Goal: Use online tool/utility: Use online tool/utility

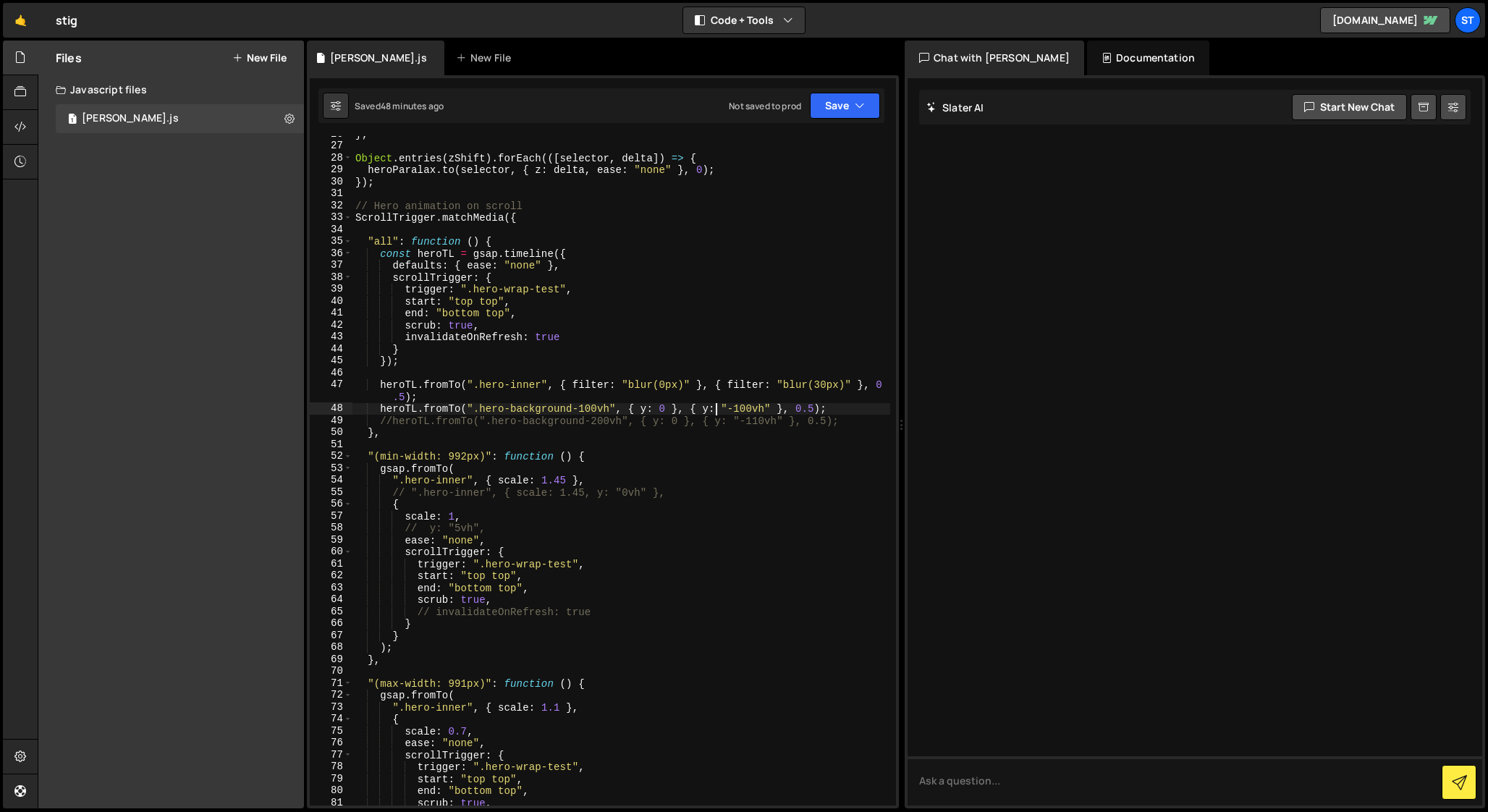
scroll to position [306, 0]
drag, startPoint x: 356, startPoint y: 217, endPoint x: 526, endPoint y: 215, distance: 170.0
click at [526, 215] on div "} ; Object . entries ( zShift ) . forEach (([ selector , delta ]) => { heroPara…" at bounding box center [622, 474] width 538 height 693
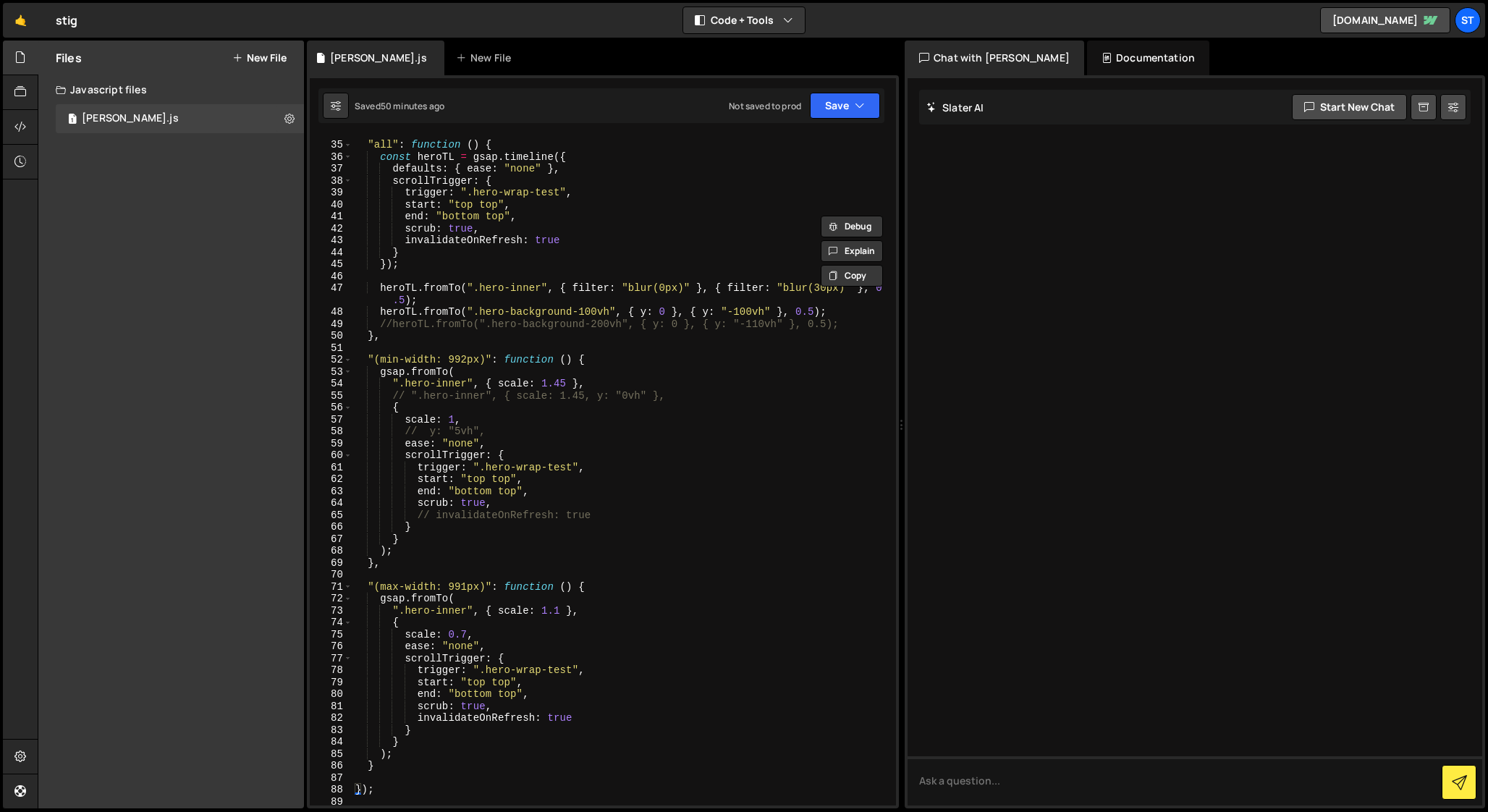
scroll to position [403, 0]
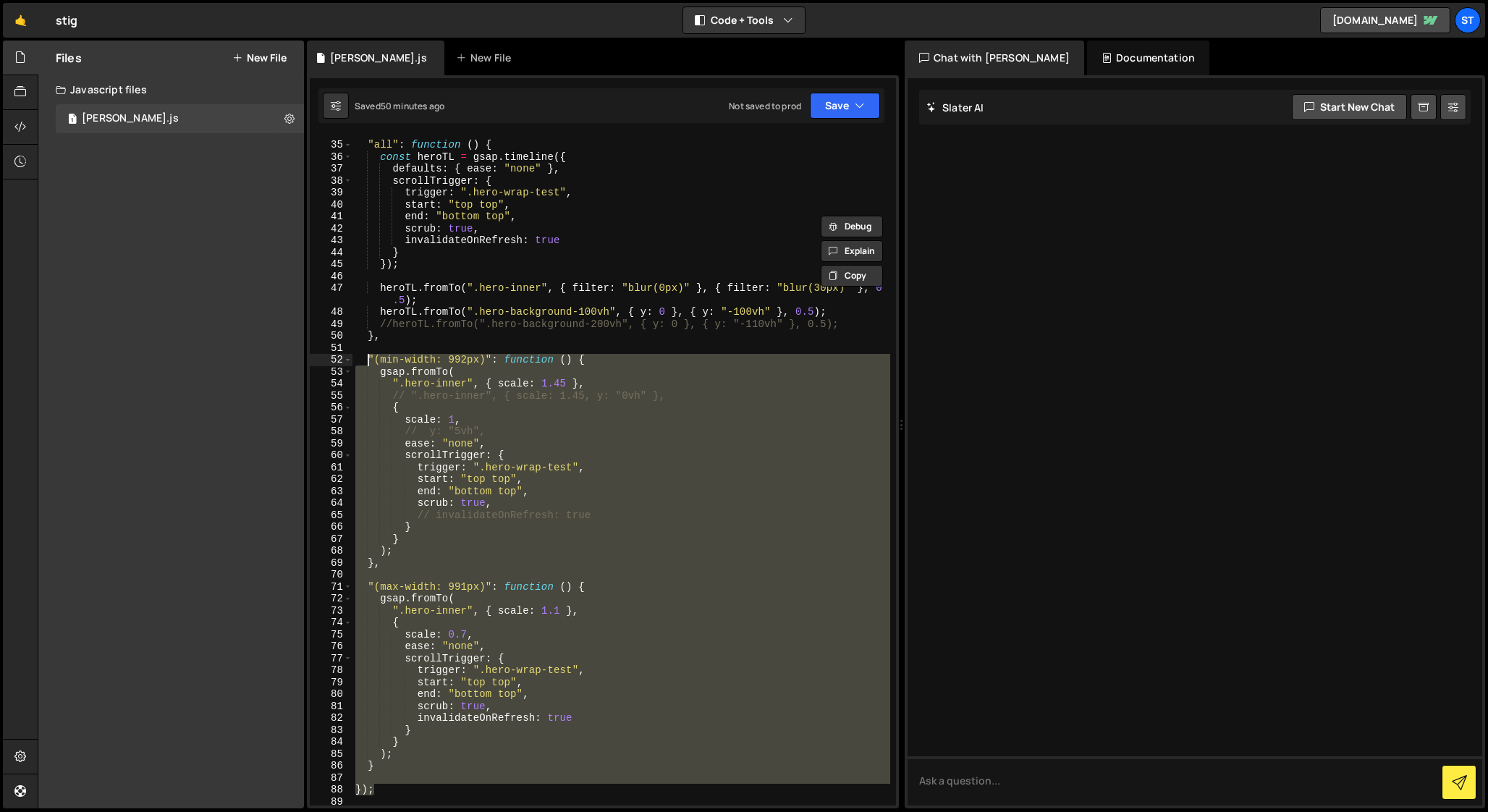
drag, startPoint x: 376, startPoint y: 790, endPoint x: 365, endPoint y: 362, distance: 428.1
click at [365, 362] on div ""all" : function ( ) { const heroTL = gsap . timeline ({ defaults : { ease : "n…" at bounding box center [622, 473] width 538 height 693
click at [620, 306] on div ""all" : function ( ) { const heroTL = gsap . timeline ({ defaults : { ease : "n…" at bounding box center [622, 473] width 538 height 693
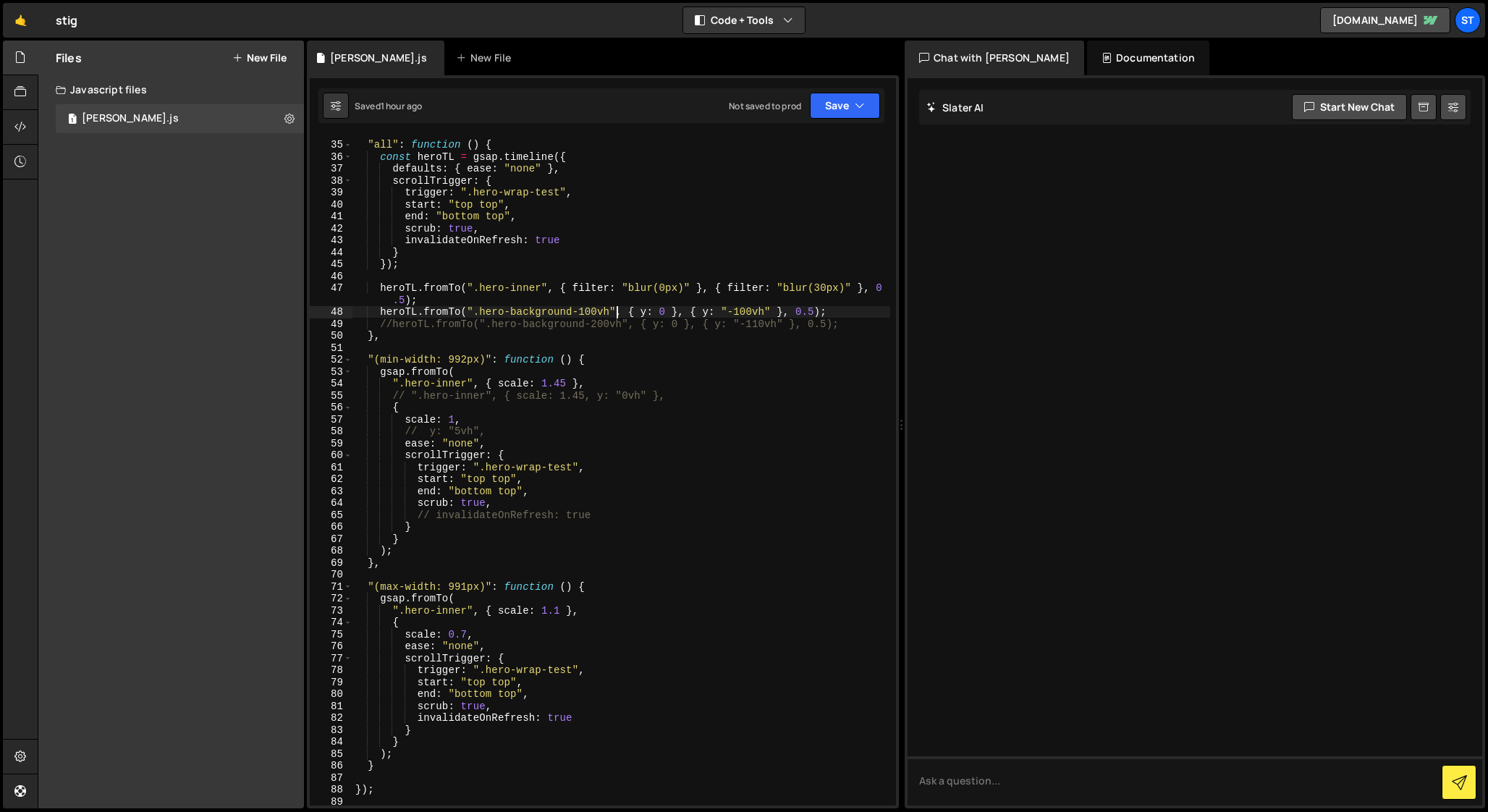
click at [756, 312] on div ""all" : function ( ) { const heroTL = gsap . timeline ({ defaults : { ease : "n…" at bounding box center [622, 473] width 538 height 693
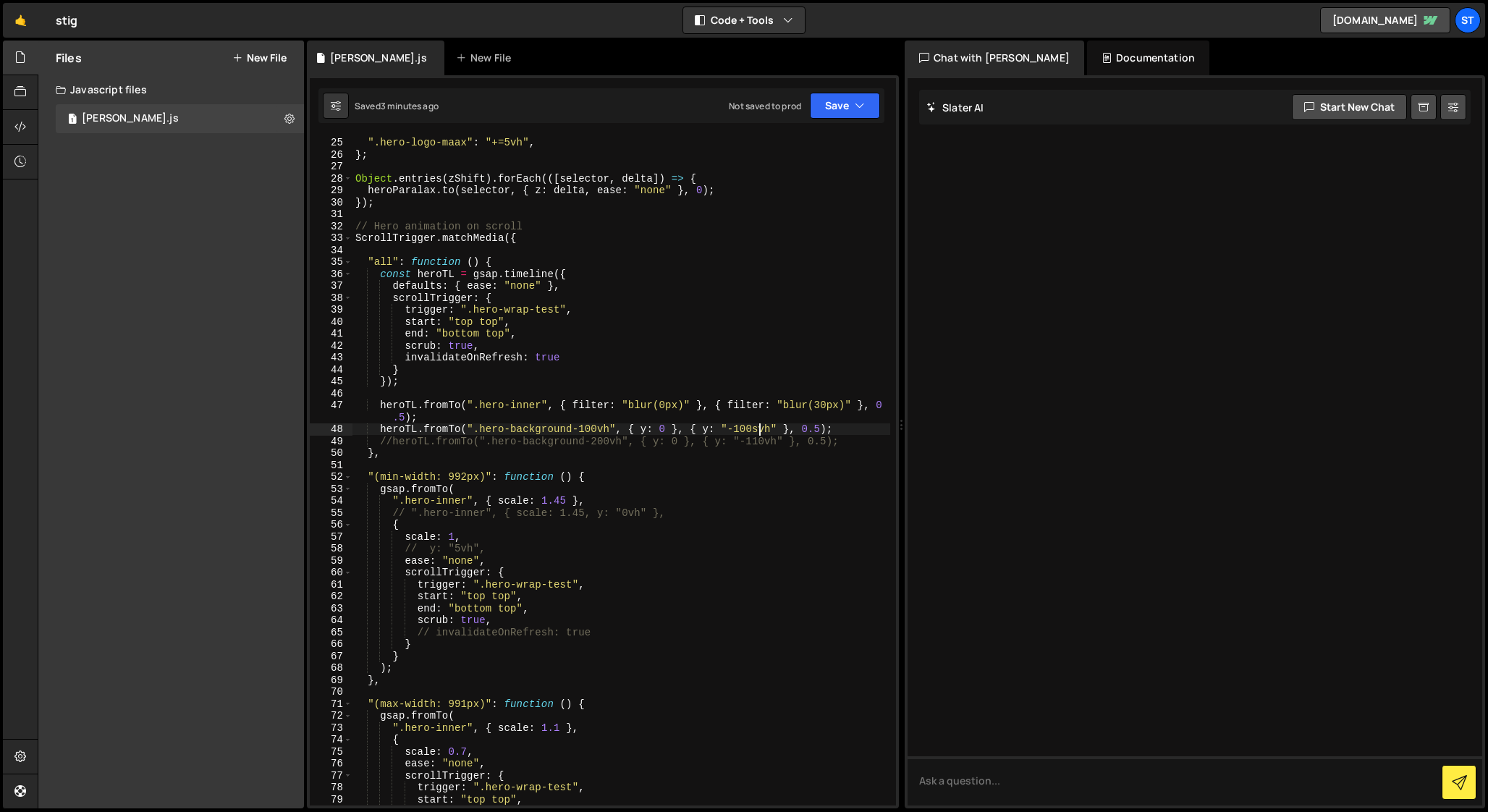
scroll to position [284, 0]
click at [449, 433] on div "".showreel-11" : "+=12vh" , ".hero-logo-maax" : "+=5vh" , } ; Object . entries …" at bounding box center [622, 473] width 538 height 693
click at [662, 429] on div "".showreel-11" : "+=12vh" , ".hero-logo-maax" : "+=5vh" , } ; Object . entries …" at bounding box center [622, 473] width 538 height 693
drag, startPoint x: 659, startPoint y: 430, endPoint x: 603, endPoint y: 426, distance: 56.1
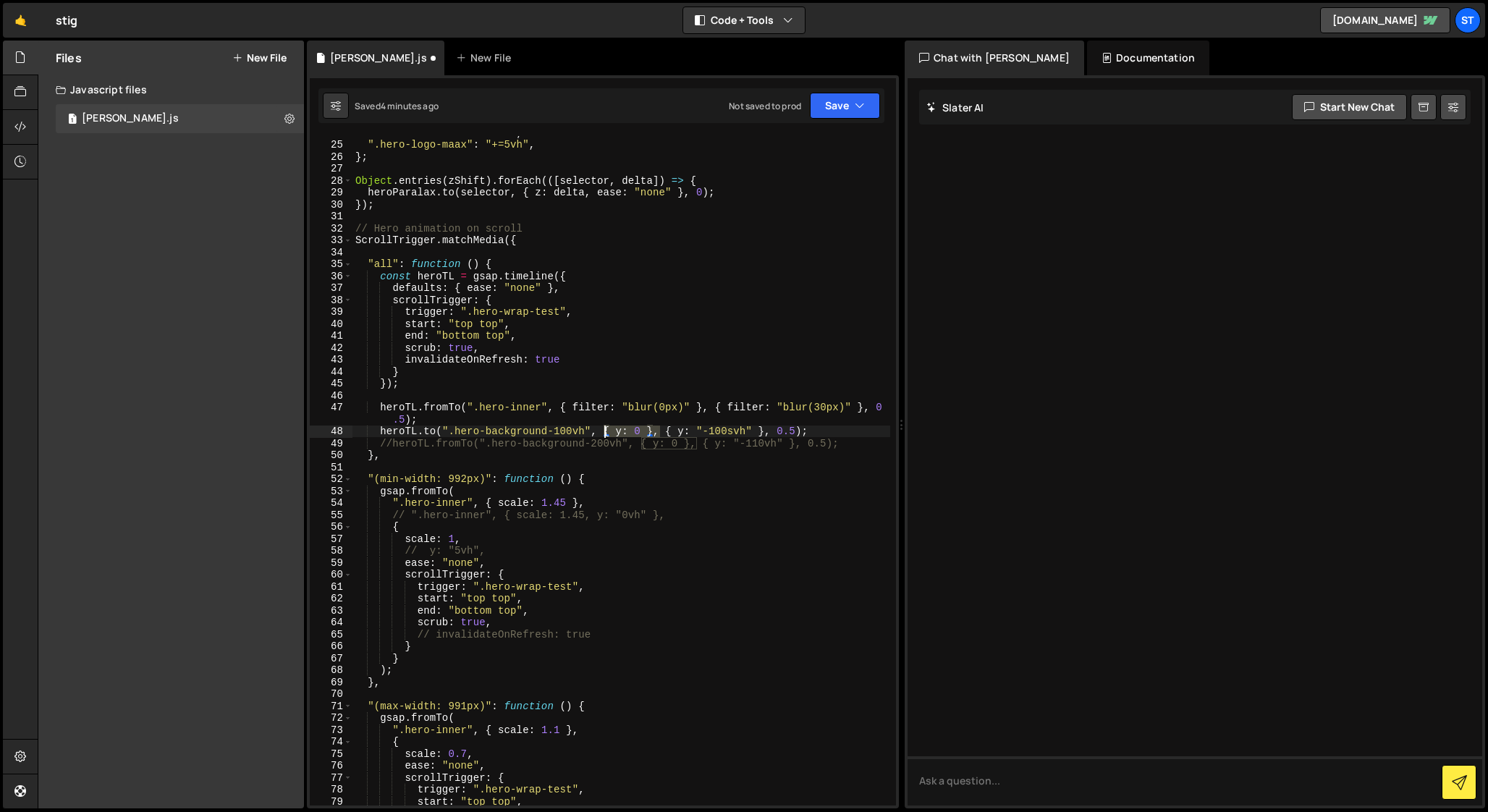
click at [603, 426] on div "".showreel-11" : "+=12vh" , ".hero-logo-maax" : "+=5vh" , } ; Object . entries …" at bounding box center [622, 473] width 538 height 693
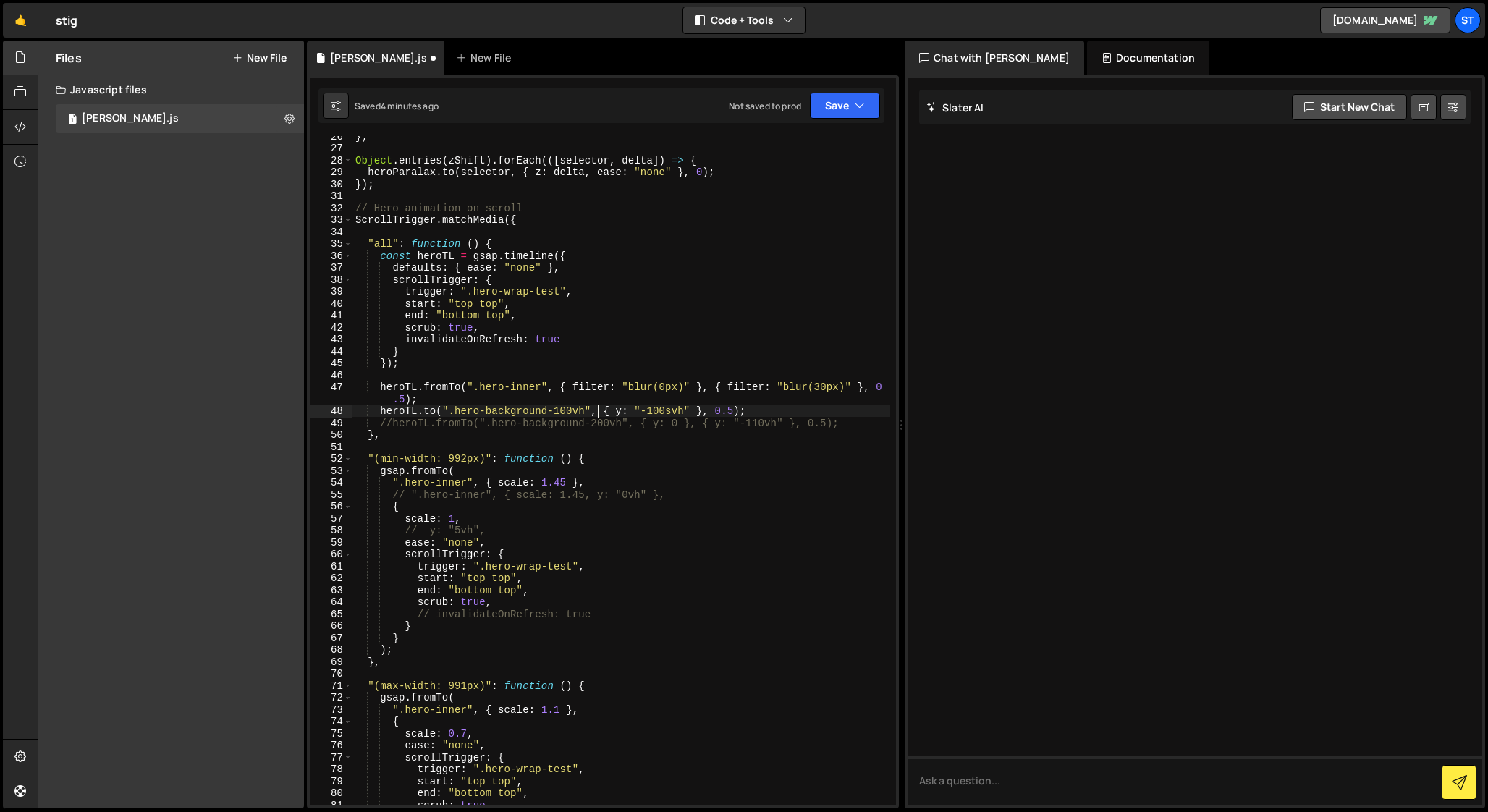
click at [441, 472] on div "} ; Object . entries ( zShift ) . forEach (([ selector , delta ]) => { heroPara…" at bounding box center [622, 477] width 538 height 693
click at [463, 461] on div "} ; Object . entries ( zShift ) . forEach (([ selector , delta ]) => { heroPara…" at bounding box center [622, 477] width 538 height 693
click at [486, 481] on div "} ; Object . entries ( zShift ) . forEach (([ selector , delta ]) => { heroPara…" at bounding box center [622, 477] width 538 height 693
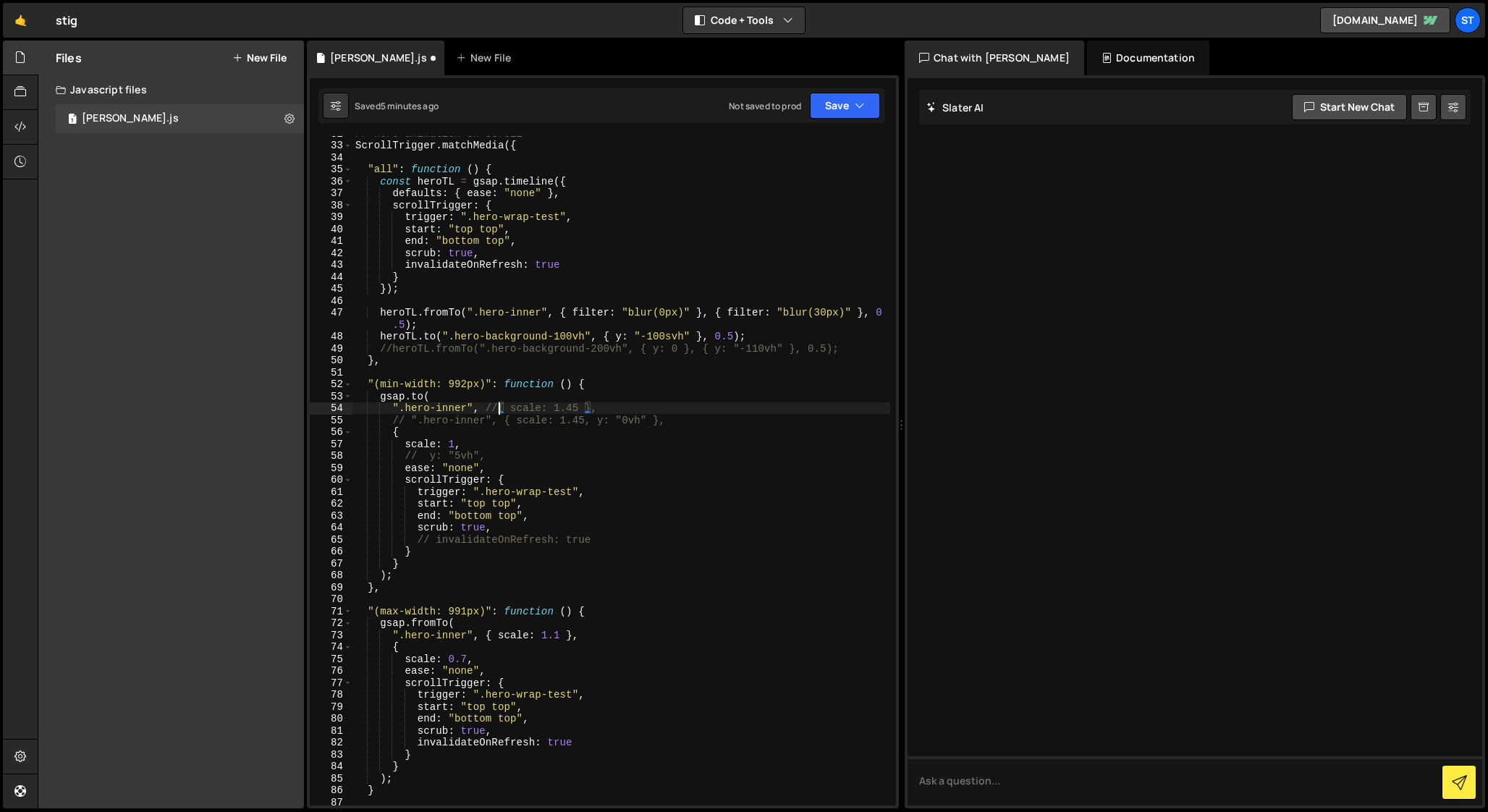
scroll to position [382, 0]
click at [487, 628] on div "ScrollTrigger . matchMedia ({ "all" : function ( ) { const heroTL = gsap . time…" at bounding box center [622, 481] width 538 height 693
click at [440, 615] on div "ScrollTrigger . matchMedia ({ "all" : function ( ) { const heroTL = gsap . time…" at bounding box center [622, 481] width 538 height 693
type textarea "[DOMAIN_NAME]("
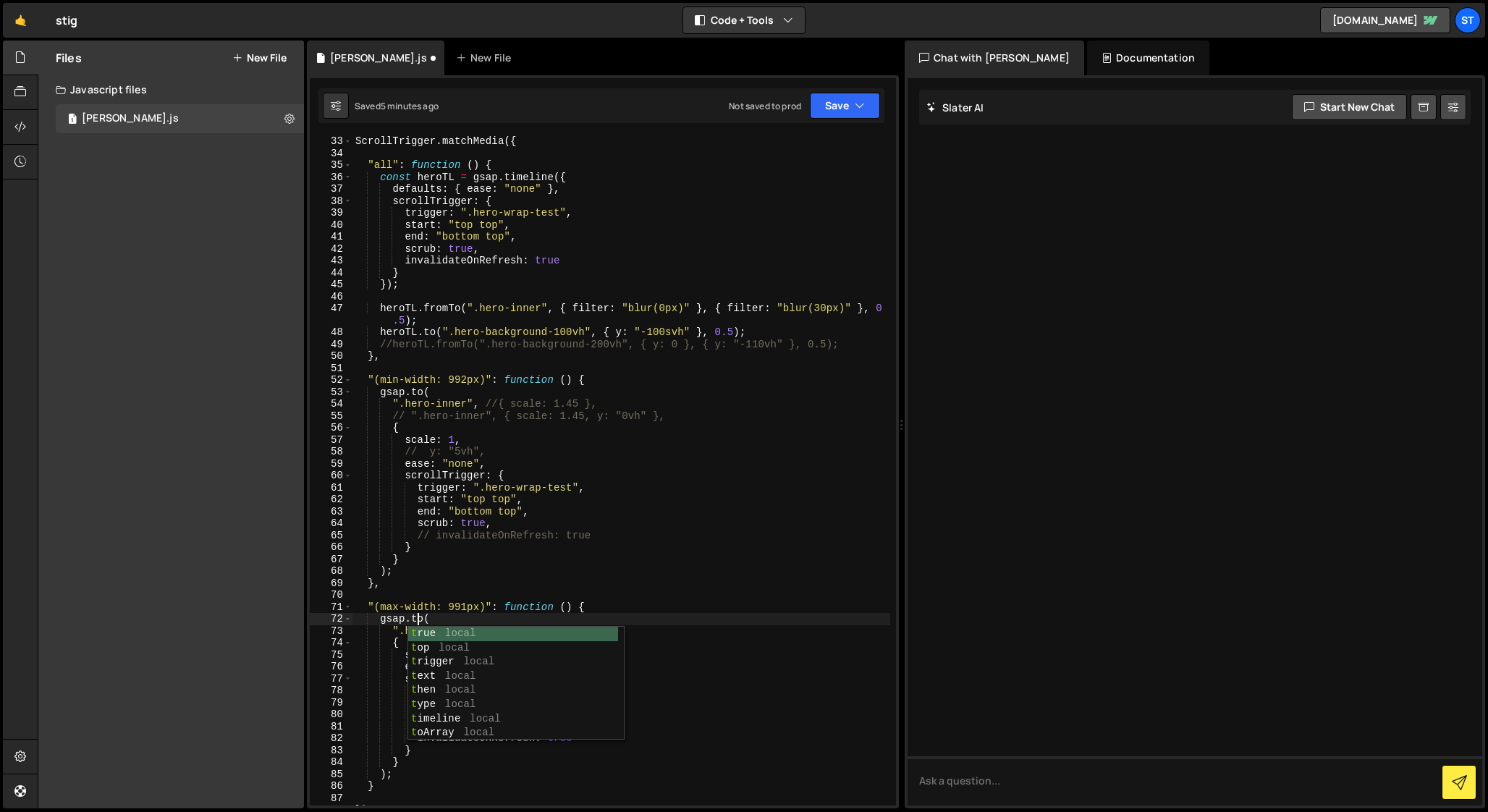
click at [456, 600] on div "ScrollTrigger . matchMedia ({ "all" : function ( ) { const heroTL = gsap . time…" at bounding box center [622, 481] width 538 height 693
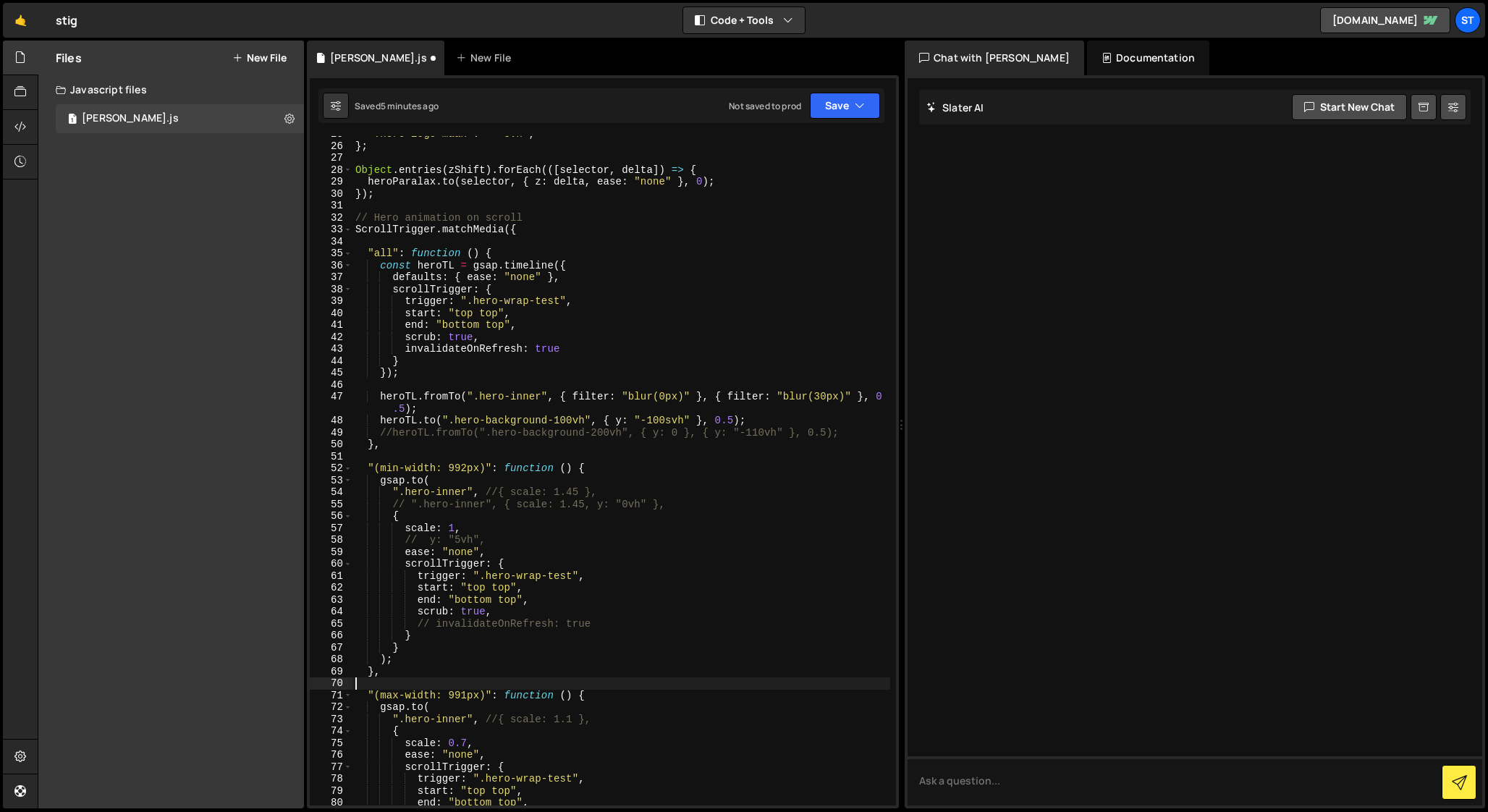
scroll to position [294, 0]
drag, startPoint x: 421, startPoint y: 408, endPoint x: 380, endPoint y: 399, distance: 42.0
click at [380, 399] on div "".hero-logo-maax" : "+=5vh" , } ; Object . entries ( zShift ) . forEach (([ sel…" at bounding box center [622, 474] width 538 height 693
type textarea "heroTL.fromTo(".hero-inner", { filter: "blur(0px)" }, { filter: "blur(30px)" },…"
click at [385, 384] on div "".hero-logo-maax" : "+=5vh" , } ; Object . entries ( zShift ) . forEach (([ sel…" at bounding box center [622, 474] width 538 height 693
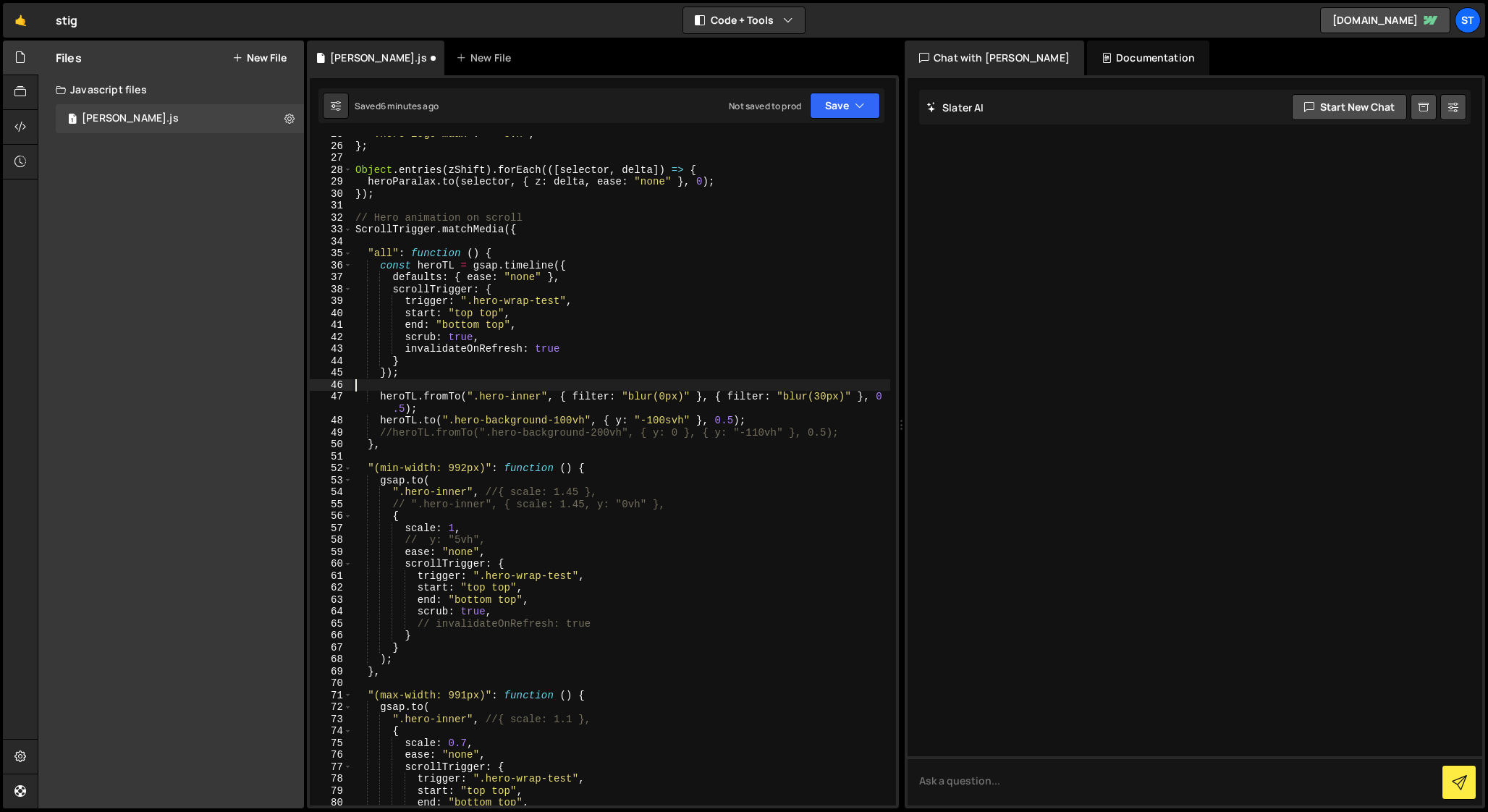
paste textarea "heroTL.fromTo(".hero-inner", { filter: "blur(0px)" }, { filter: "blur(30px)" },…"
click at [356, 384] on div "".hero-logo-maax" : "+=5vh" , } ; Object . entries ( zShift ) . forEach (([ sel…" at bounding box center [622, 474] width 538 height 693
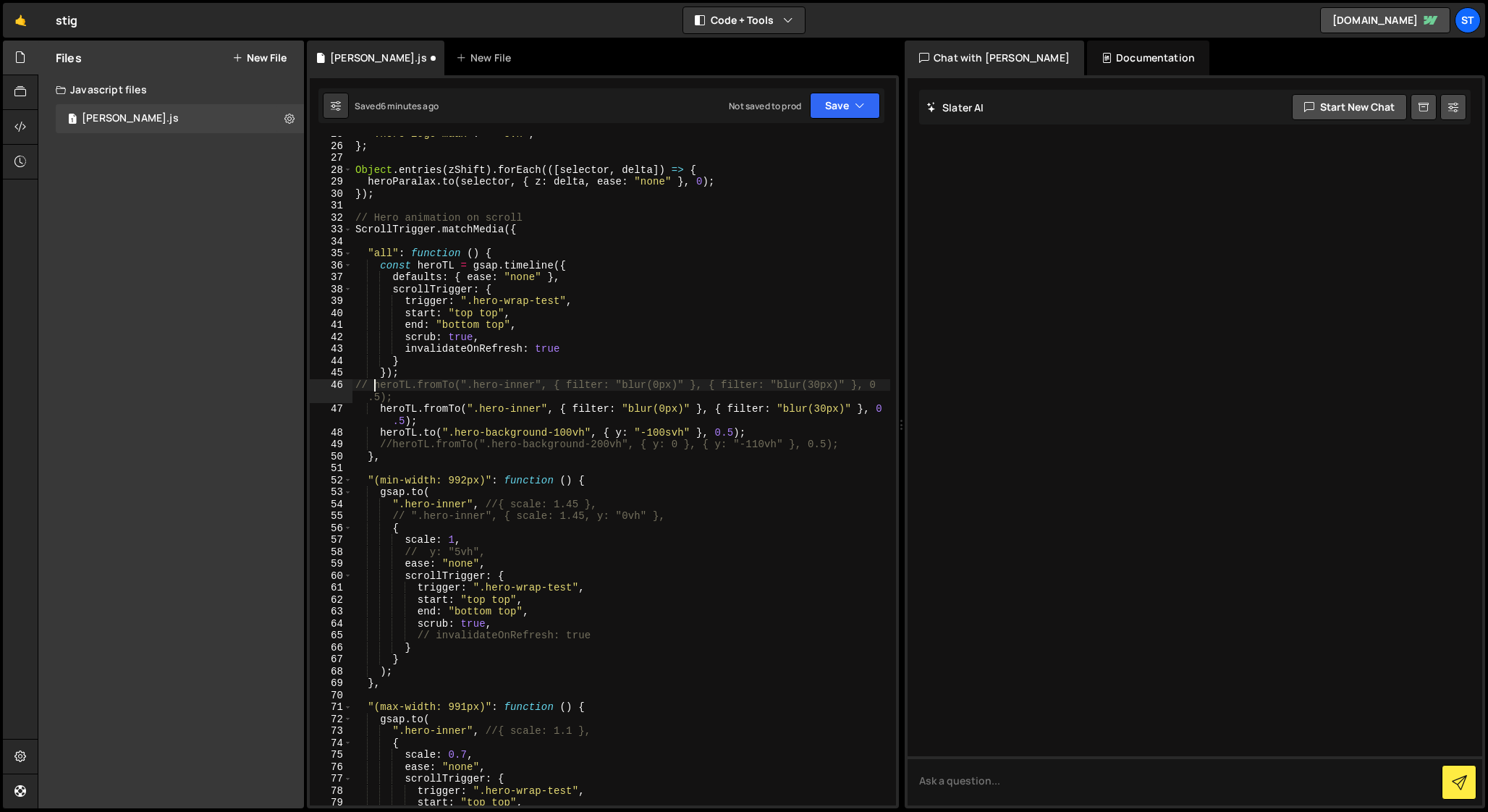
scroll to position [0, 1]
click at [454, 408] on div "".hero-logo-maax" : "+=5vh" , } ; Object . entries ( zShift ) . forEach (([ sel…" at bounding box center [622, 474] width 538 height 693
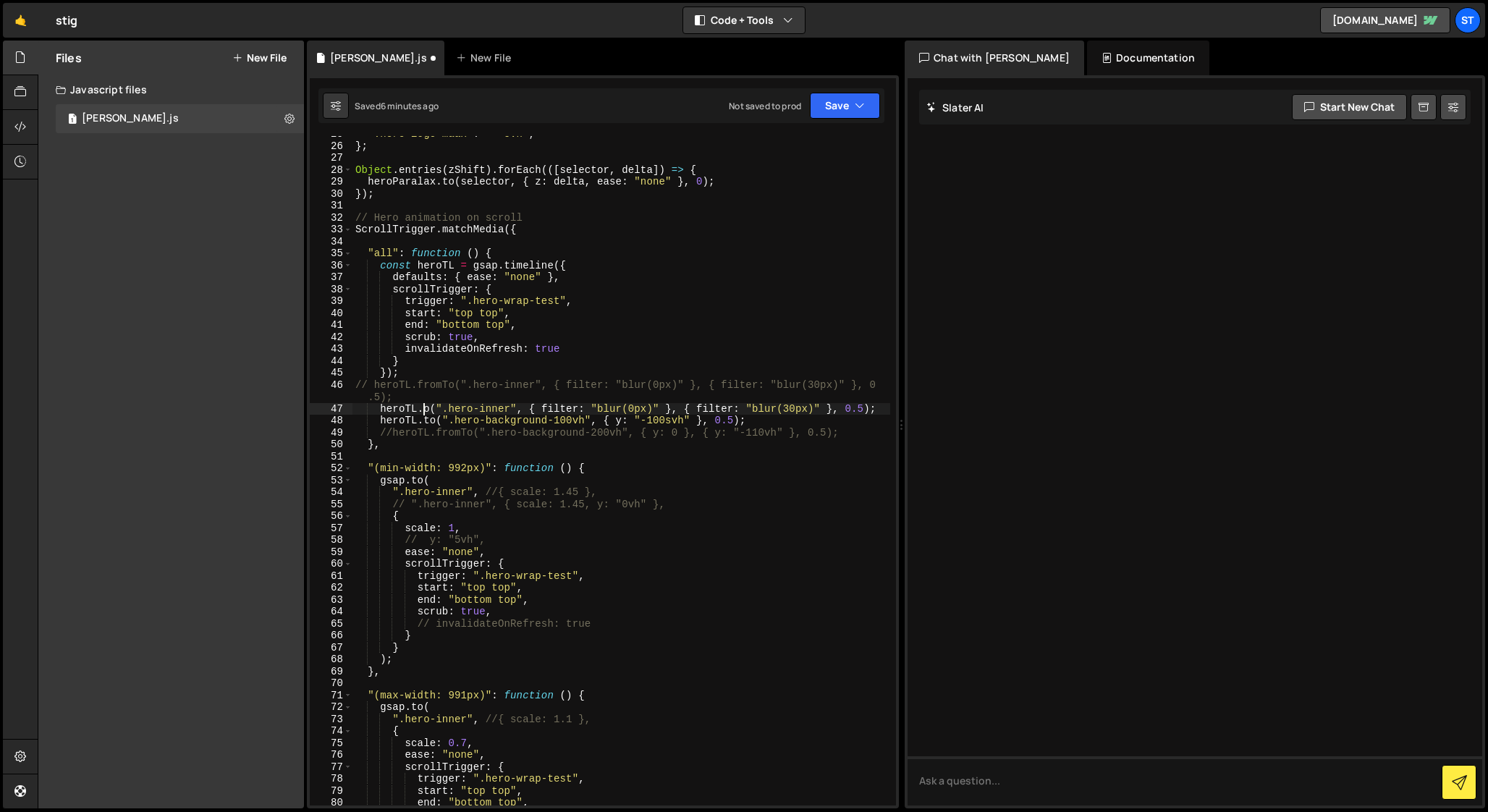
scroll to position [0, 4]
click at [551, 405] on div "".hero-logo-maax" : "+=5vh" , } ; Object . entries ( zShift ) . forEach (([ sel…" at bounding box center [622, 474] width 538 height 693
drag, startPoint x: 685, startPoint y: 408, endPoint x: 535, endPoint y: 406, distance: 150.0
click at [535, 406] on div "".hero-logo-maax" : "+=5vh" , } ; Object . entries ( zShift ) . forEach (([ sel…" at bounding box center [622, 474] width 538 height 693
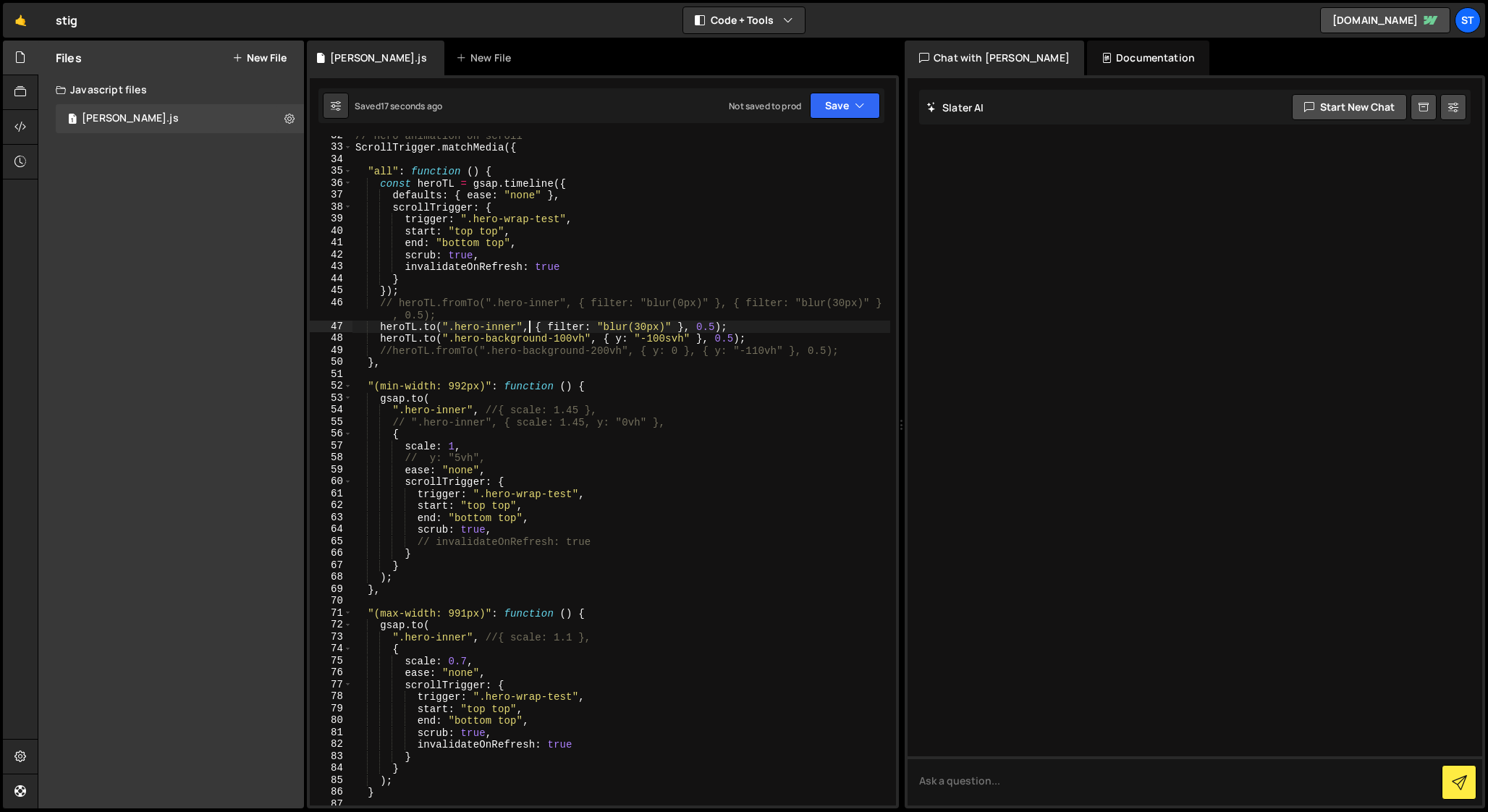
scroll to position [374, 0]
click at [418, 748] on div "// Hero animation on scroll ScrollTrigger . matchMedia ({ "all" : function ( ) …" at bounding box center [622, 478] width 538 height 693
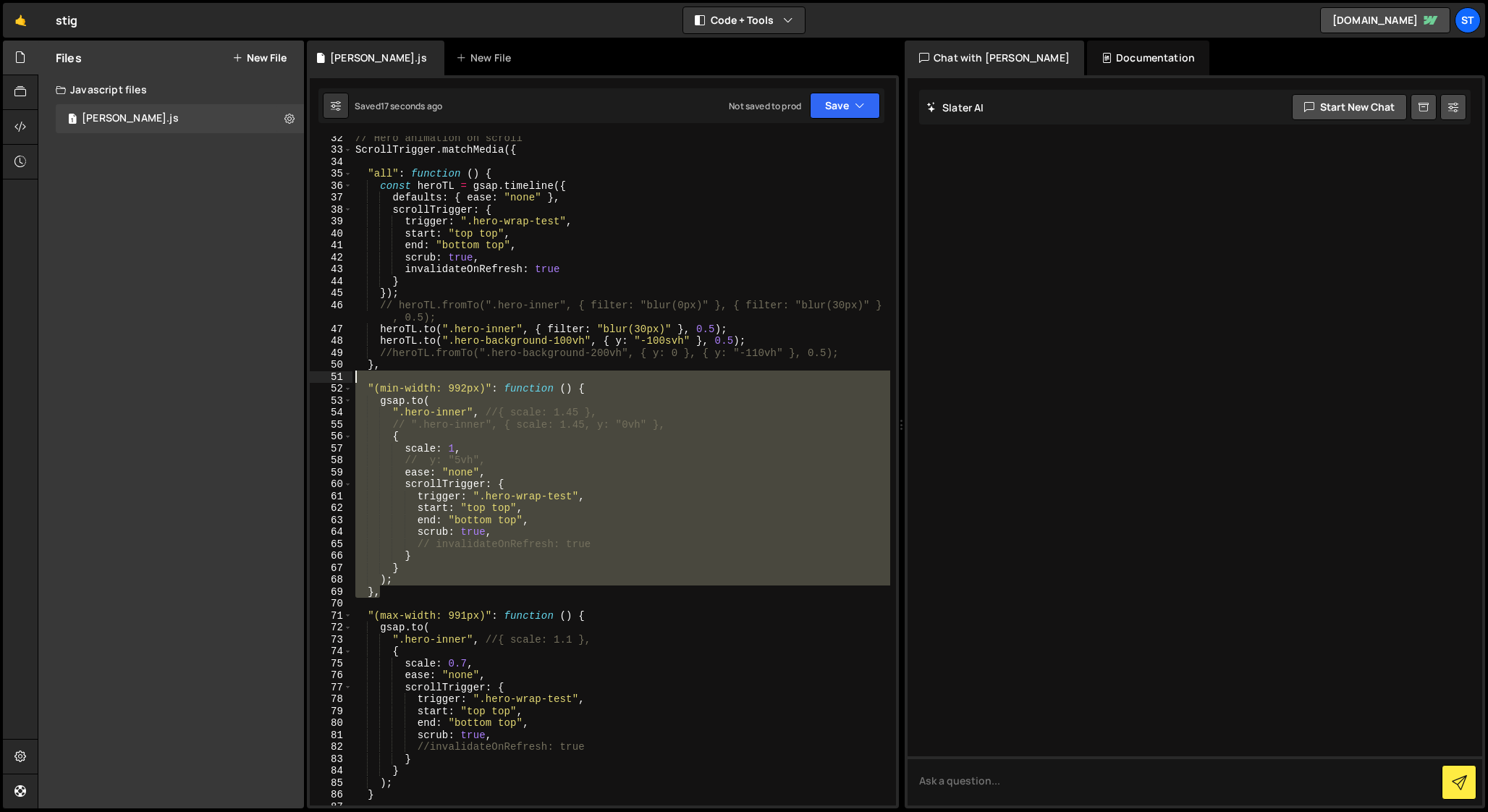
drag, startPoint x: 387, startPoint y: 594, endPoint x: 332, endPoint y: 384, distance: 217.1
click at [332, 382] on div "//invalidateOnRefresh: true 32 33 34 35 36 37 38 39 40 41 42 43 44 45 46 47 48 …" at bounding box center [603, 470] width 586 height 669
click at [381, 579] on div "// Hero animation on scroll ScrollTrigger . matchMedia ({ "all" : function ( ) …" at bounding box center [622, 470] width 538 height 669
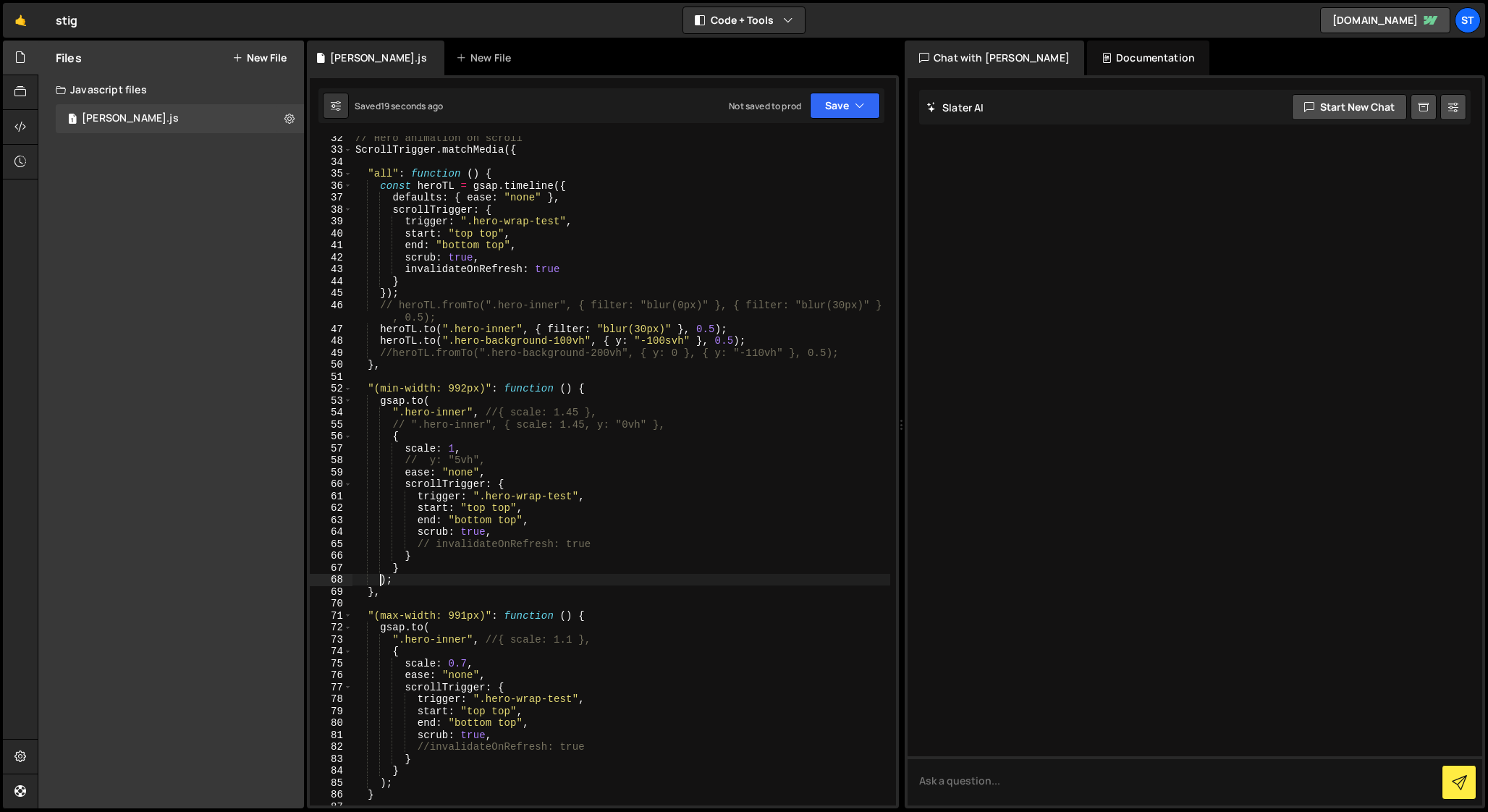
scroll to position [0, 2]
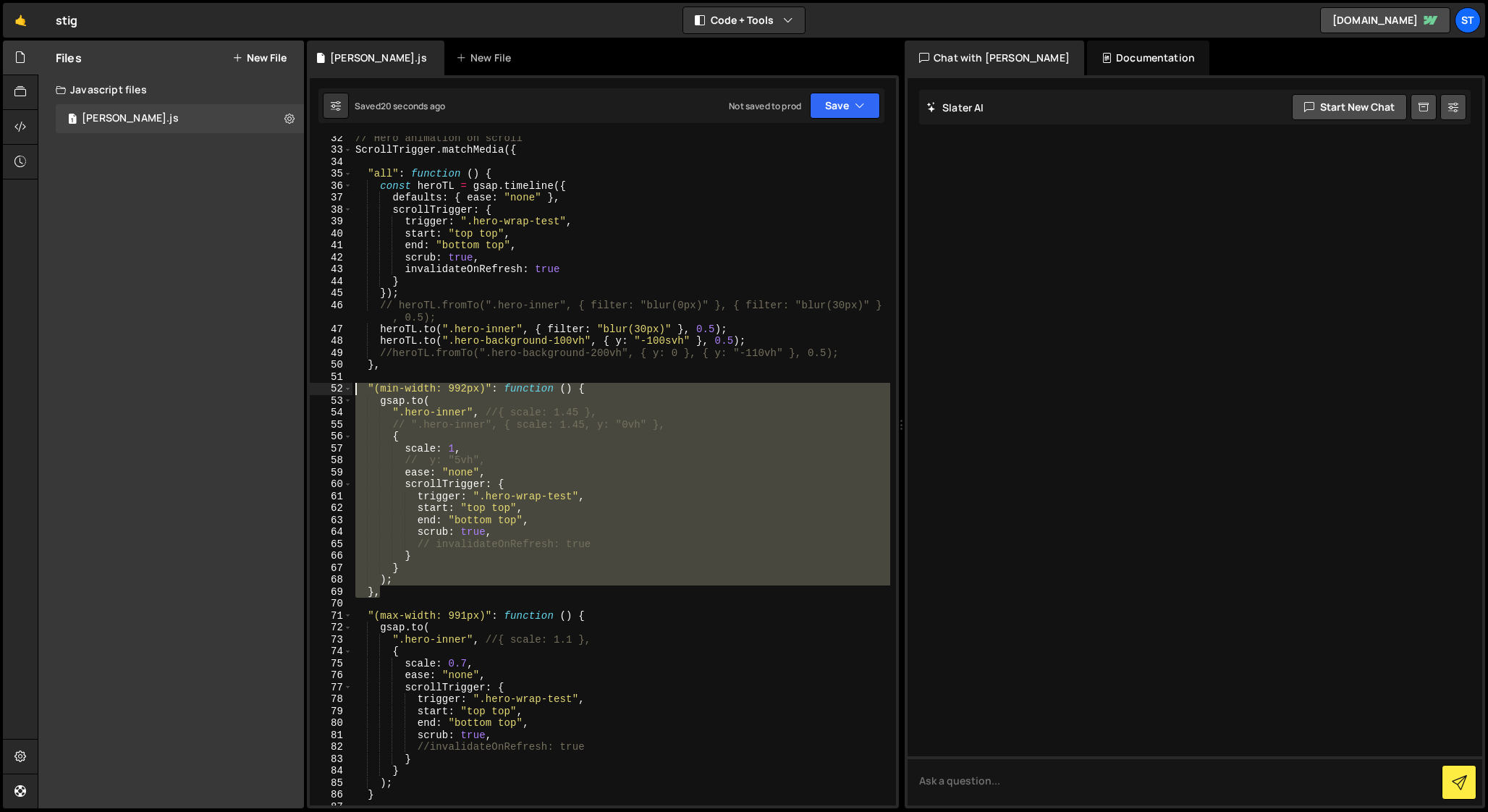
drag, startPoint x: 386, startPoint y: 594, endPoint x: 333, endPoint y: 393, distance: 207.9
click at [333, 393] on div "); 32 33 34 35 36 37 38 39 40 41 42 43 44 45 46 47 48 49 50 51 52 53 54 55 56 5…" at bounding box center [603, 470] width 586 height 669
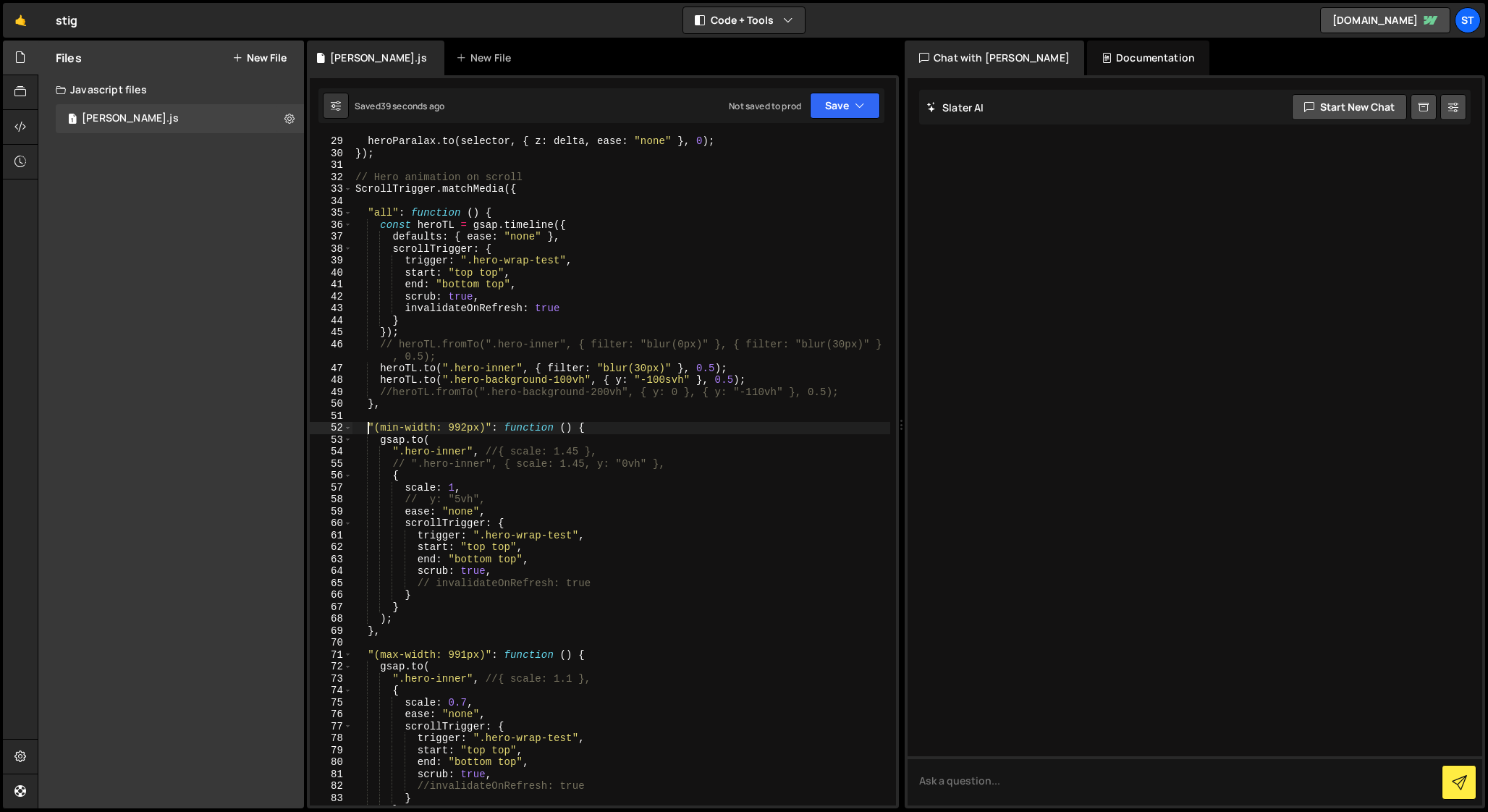
scroll to position [345, 0]
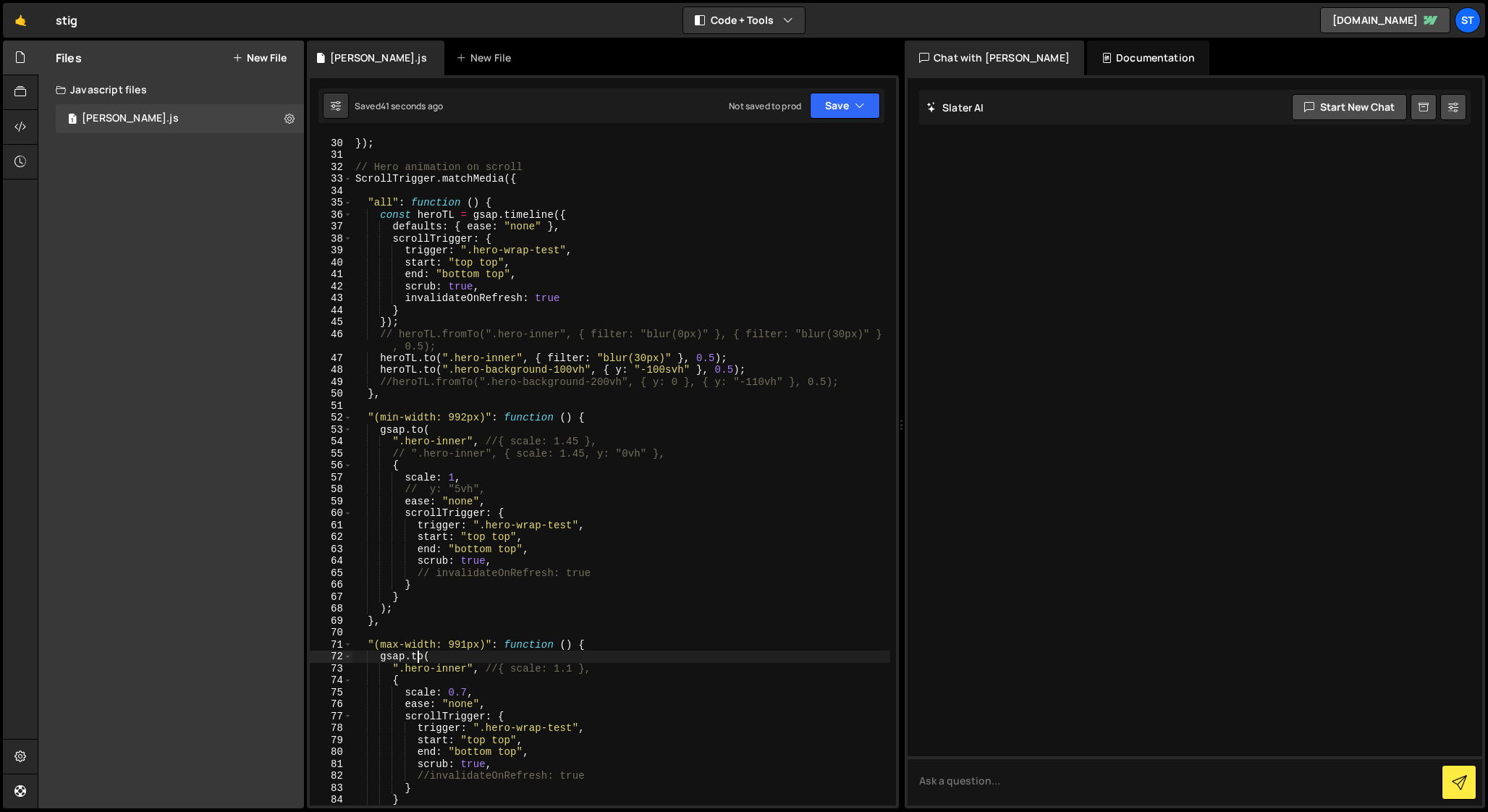
click at [414, 654] on div "heroParalax . to ( selector , { z : delta , ease : "none" } , 0 ) ; }) ; // Her…" at bounding box center [622, 472] width 538 height 693
click at [495, 668] on div "heroParalax . to ( selector , { z : delta , ease : "none" } , 0 ) ; }) ; // Her…" at bounding box center [622, 472] width 538 height 693
click at [487, 672] on div "heroParalax . to ( selector , { z : delta , ease : "none" } , 0 ) ; }) ; // Her…" at bounding box center [622, 472] width 538 height 693
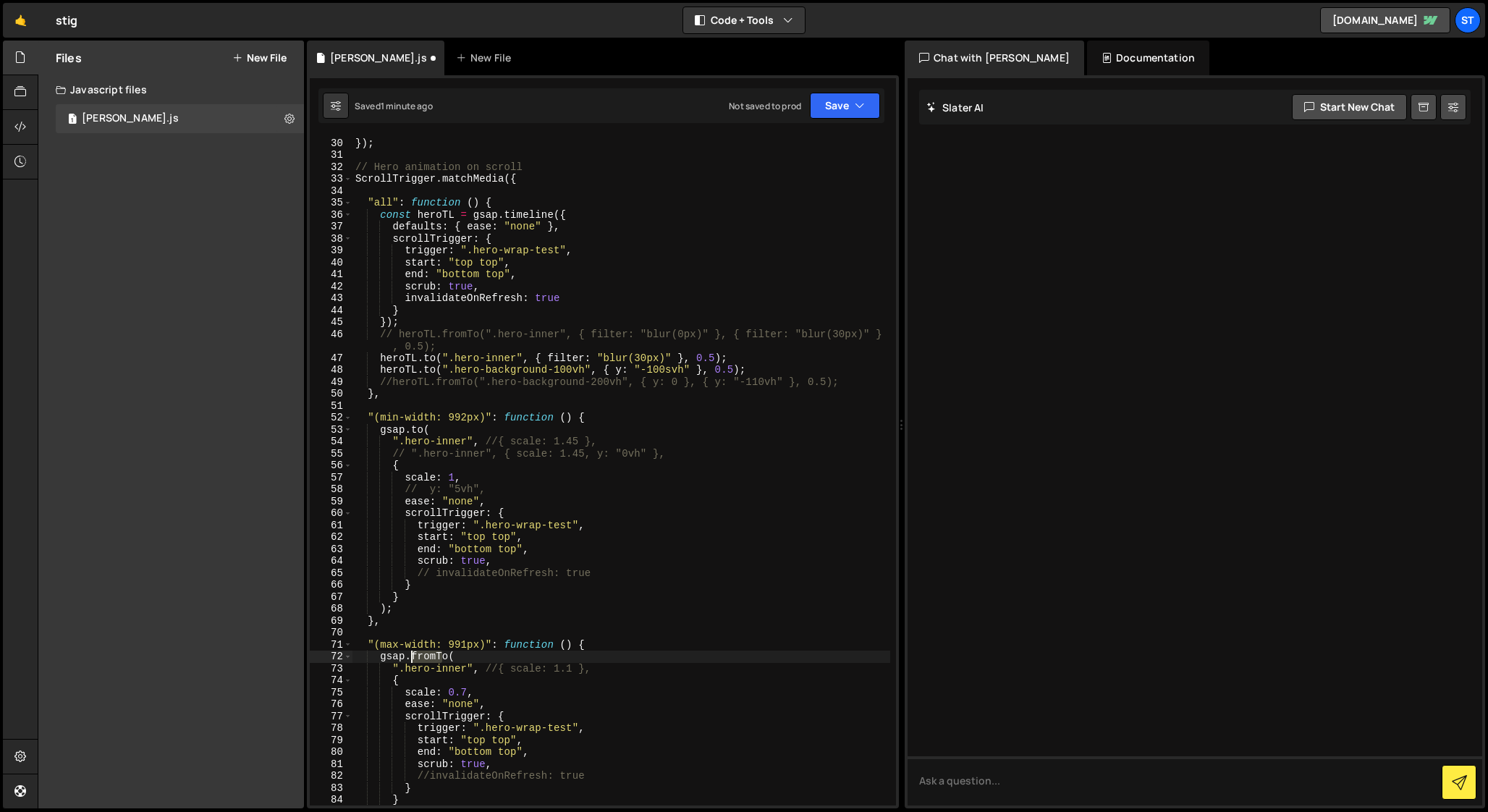
drag, startPoint x: 441, startPoint y: 655, endPoint x: 413, endPoint y: 654, distance: 28.0
click at [412, 654] on div "heroParalax . to ( selector , { z : delta , ease : "none" } , 0 ) ; }) ; // Her…" at bounding box center [622, 472] width 538 height 693
drag, startPoint x: 448, startPoint y: 690, endPoint x: 466, endPoint y: 690, distance: 18.0
click at [466, 690] on div "heroParalax . to ( selector , { z : delta , ease : "none" } , 0 ) ; }) ; // Her…" at bounding box center [622, 472] width 538 height 693
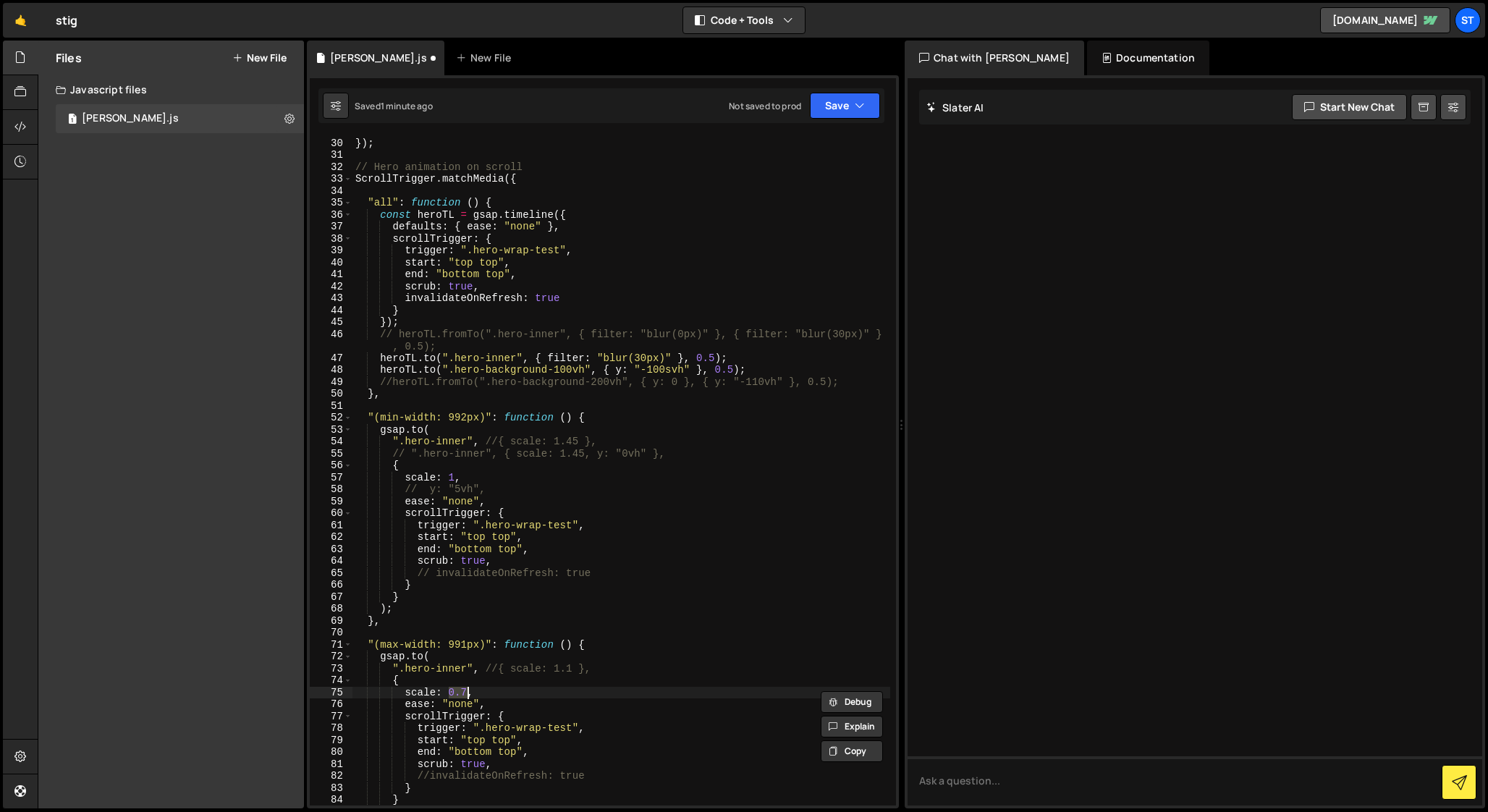
paste textarea "ScrollTrigger.isTouch ? 0.7 : 1"
click at [504, 704] on div "heroParalax . to ( selector , { z : delta , ease : "none" } , 0 ) ; }) ; // Her…" at bounding box center [622, 472] width 538 height 693
type textarea "ease: "none","
paste textarea "force3D: true,"
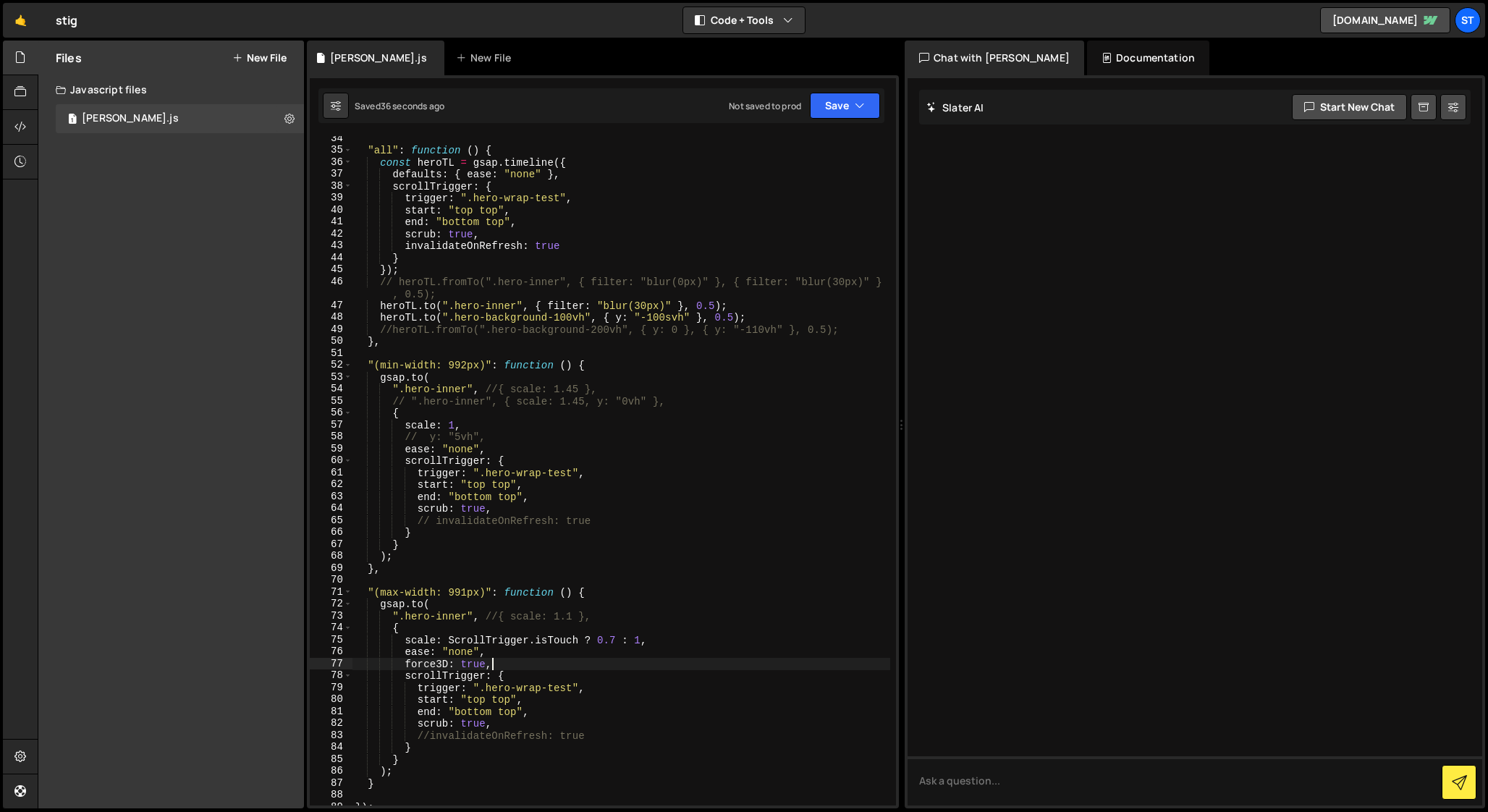
scroll to position [397, 0]
drag, startPoint x: 497, startPoint y: 666, endPoint x: 406, endPoint y: 667, distance: 91.0
click at [406, 666] on div ""all" : function ( ) { const heroTL = gsap . timeline ({ defaults : { ease : "n…" at bounding box center [622, 479] width 538 height 693
click at [505, 447] on div ""all" : function ( ) { const heroTL = gsap . timeline ({ defaults : { ease : "n…" at bounding box center [622, 479] width 538 height 693
type textarea "ease: "none","
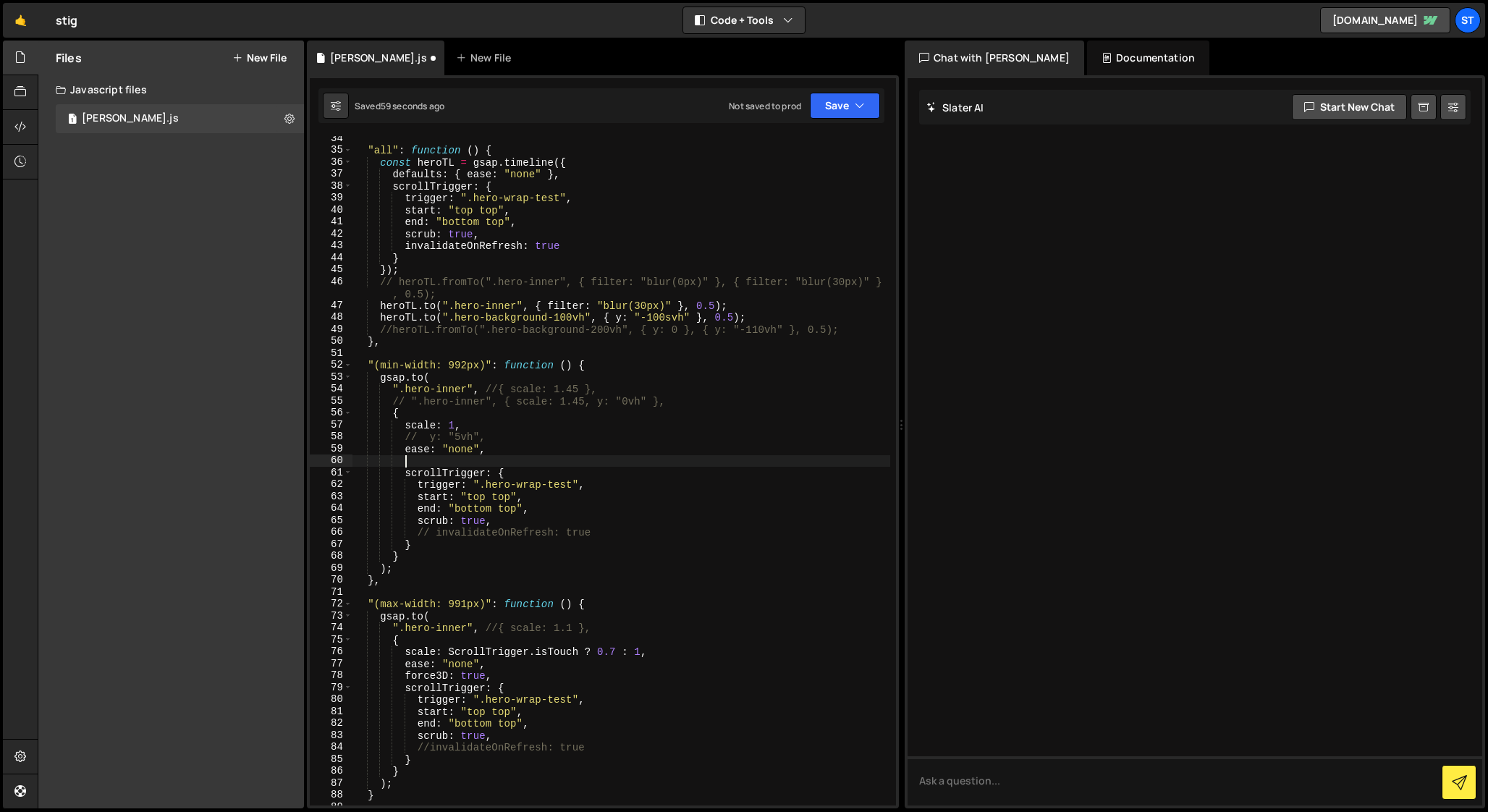
paste textarea "force3D: true,"
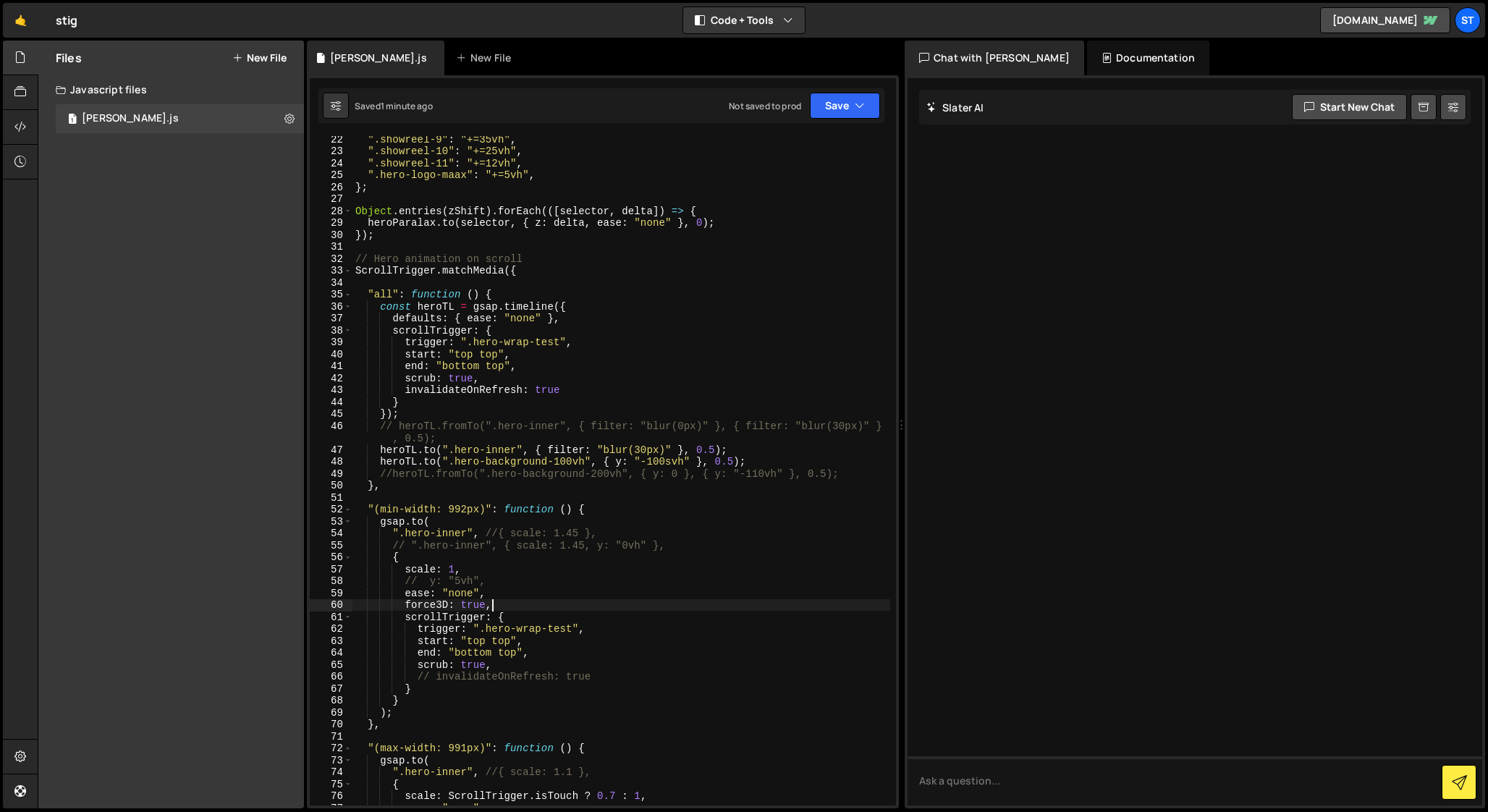
scroll to position [286, 0]
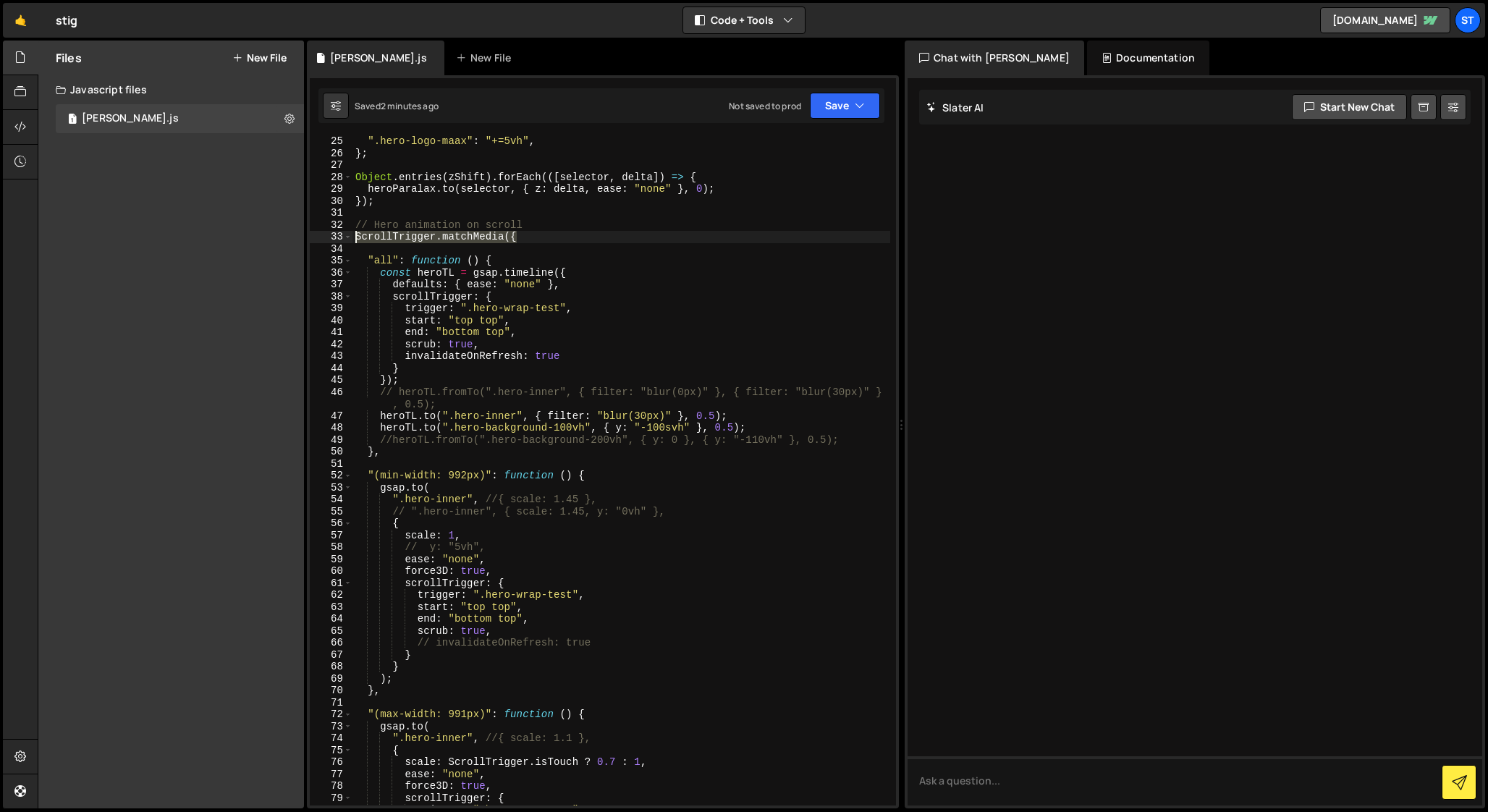
drag, startPoint x: 539, startPoint y: 236, endPoint x: 327, endPoint y: 236, distance: 212.0
click at [327, 236] on div "force3D: true, 25 26 27 28 29 30 31 32 33 34 35 36 37 38 39 40 41 42 43 44 45 4…" at bounding box center [603, 470] width 586 height 669
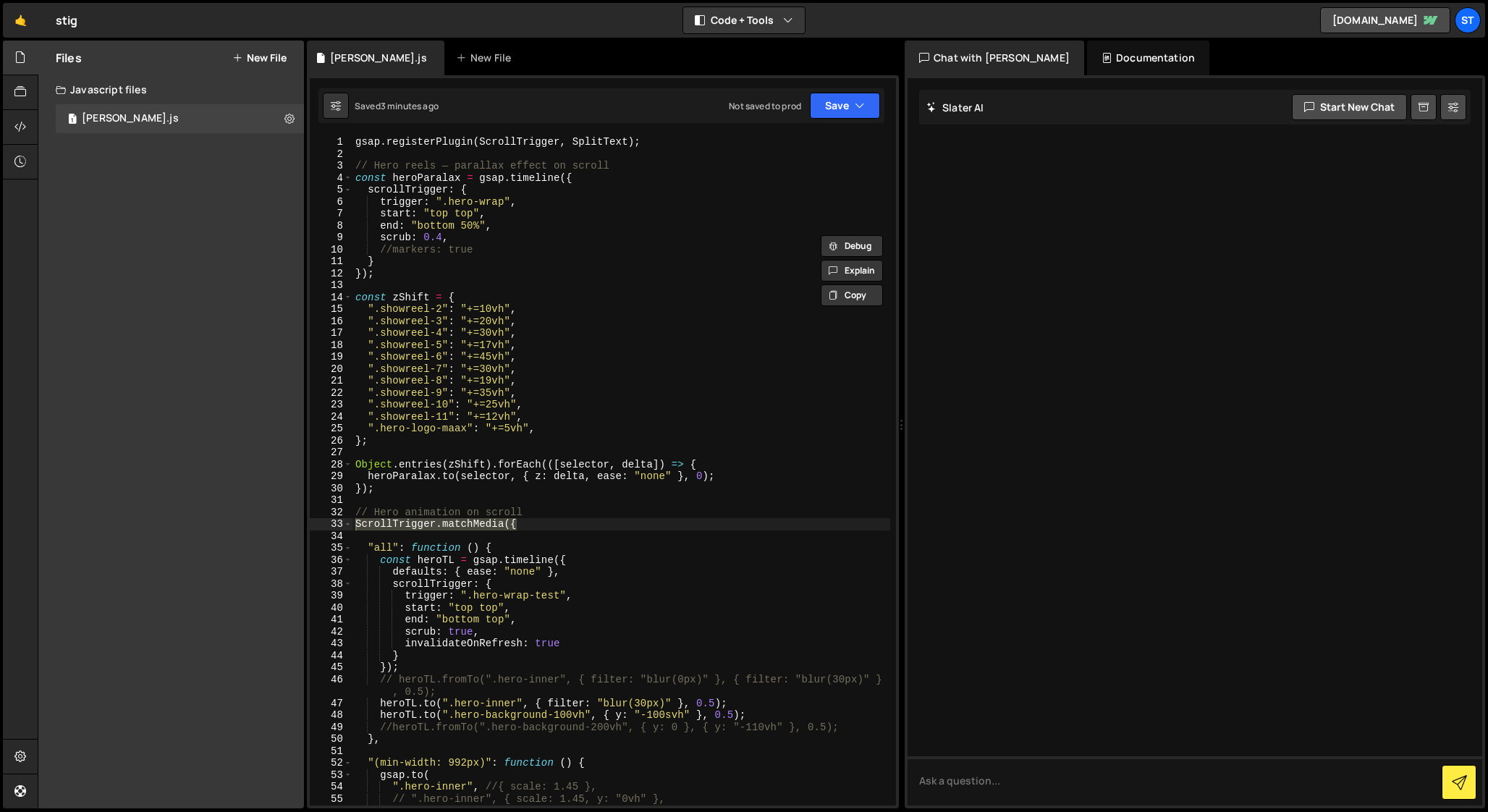
scroll to position [0, 0]
click at [646, 145] on div "gsap . registerPlugin ( ScrollTrigger , SplitText ) ; // Hero reels — parallax …" at bounding box center [622, 482] width 538 height 693
type textarea "gsap.registerPlugin(ScrollTrigger, SplitText);"
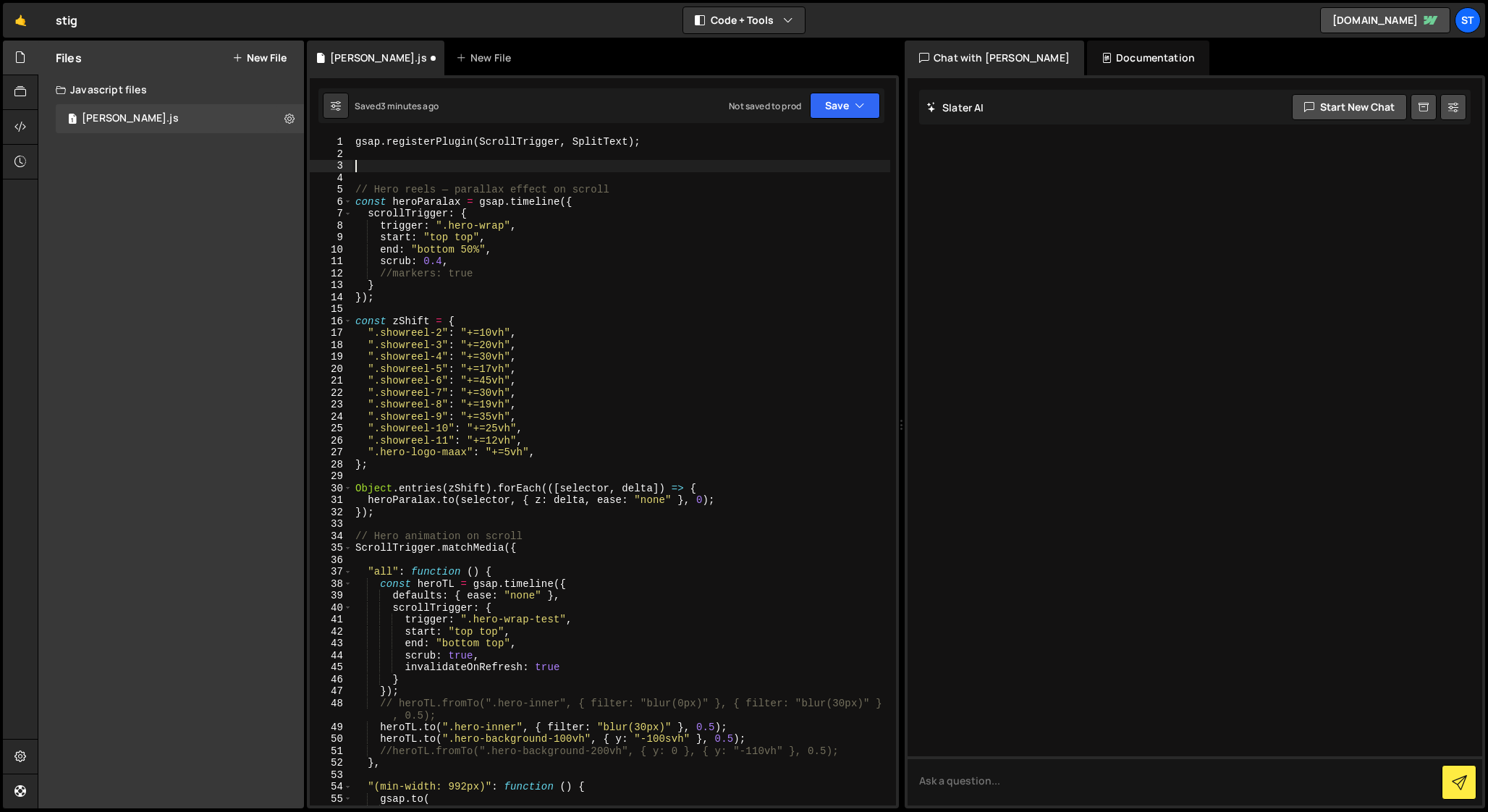
paste textarea "ScrollTrigger.normalizeScroll(true);"
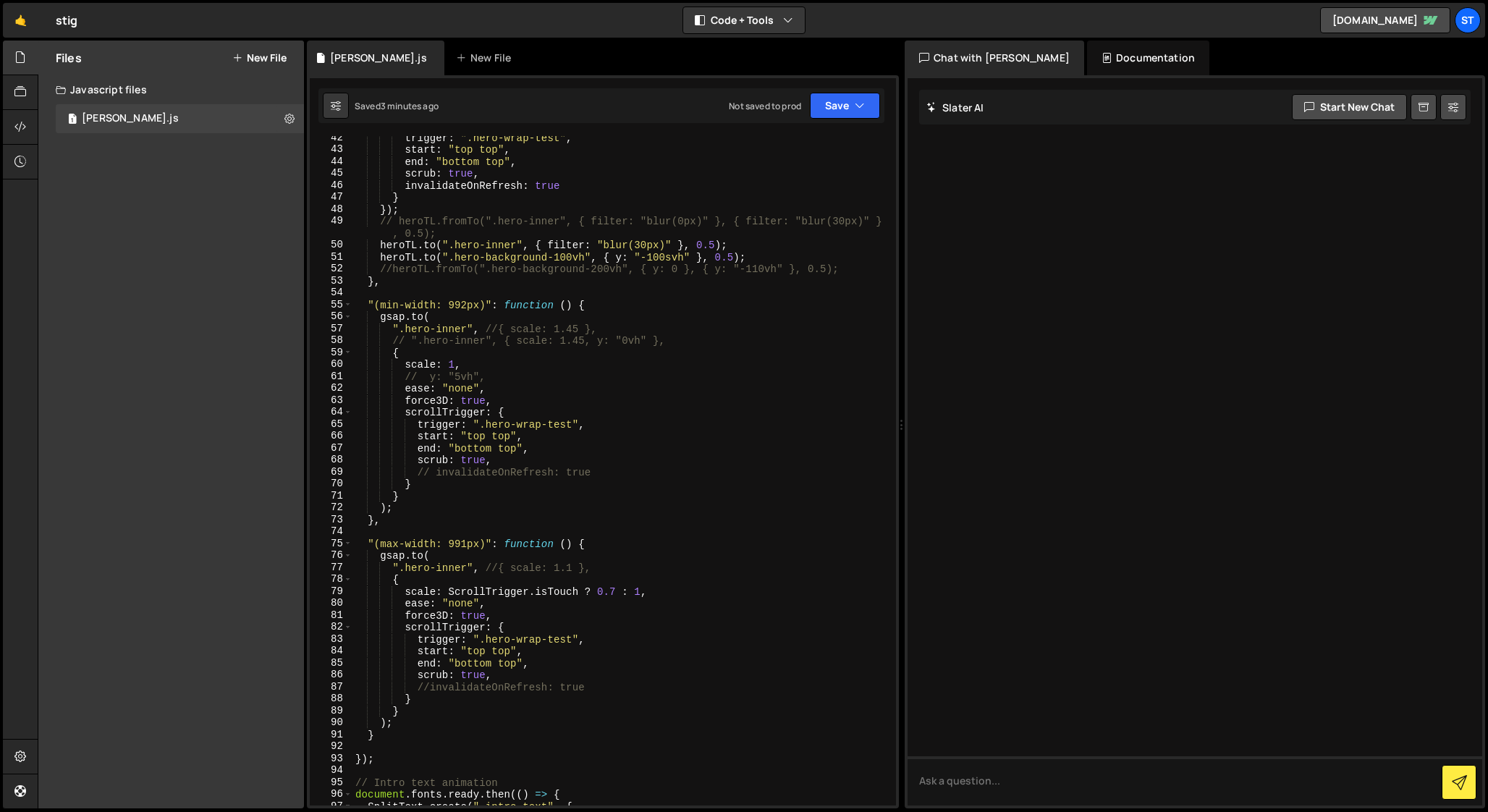
scroll to position [513, 0]
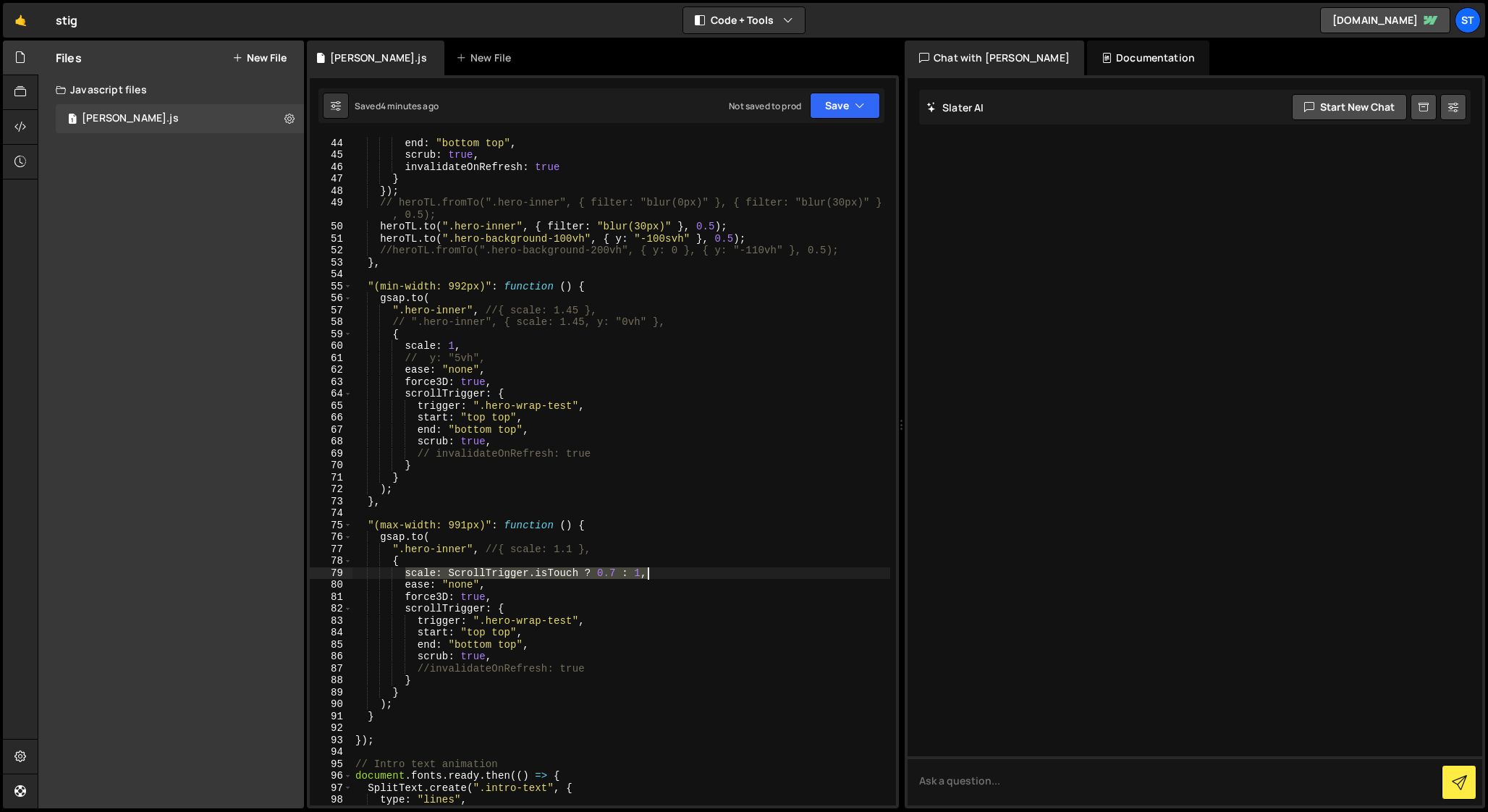
drag, startPoint x: 406, startPoint y: 574, endPoint x: 656, endPoint y: 574, distance: 250.0
click at [656, 574] on div "start : "top top" , end : "bottom top" , scrub : true , invalidateOnRefresh : t…" at bounding box center [622, 472] width 538 height 693
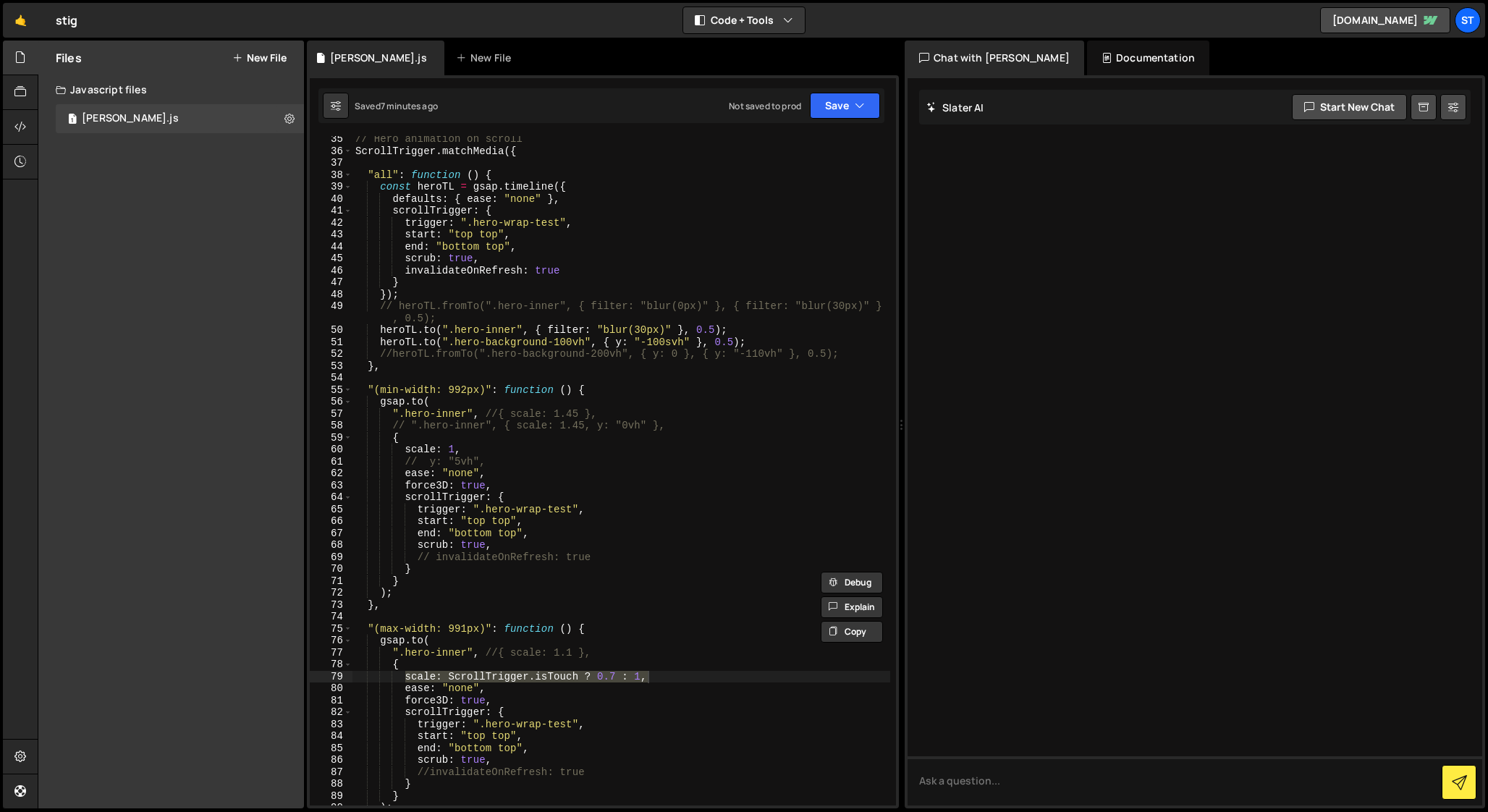
scroll to position [426, 0]
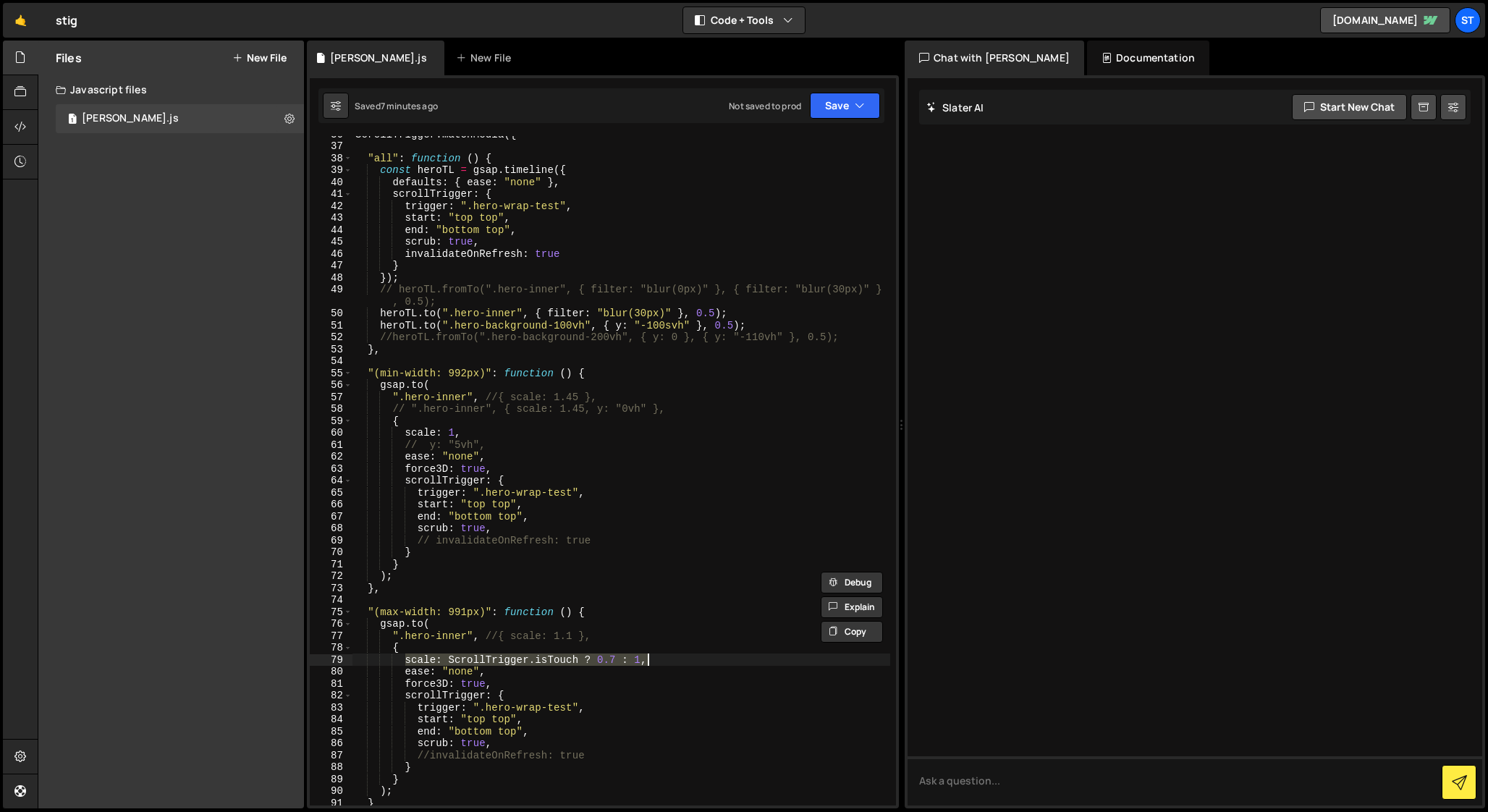
click at [459, 656] on div "ScrollTrigger . matchMedia ({ "all" : function ( ) { const heroTL = gsap . time…" at bounding box center [622, 470] width 538 height 669
drag, startPoint x: 449, startPoint y: 658, endPoint x: 598, endPoint y: 654, distance: 149.1
click at [598, 654] on div "ScrollTrigger . matchMedia ({ "all" : function ( ) { const heroTL = gsap . time…" at bounding box center [622, 474] width 538 height 693
drag, startPoint x: 492, startPoint y: 657, endPoint x: 498, endPoint y: 688, distance: 31.6
click at [492, 657] on div "ScrollTrigger . matchMedia ({ "all" : function ( ) { const heroTL = gsap . time…" at bounding box center [622, 474] width 538 height 693
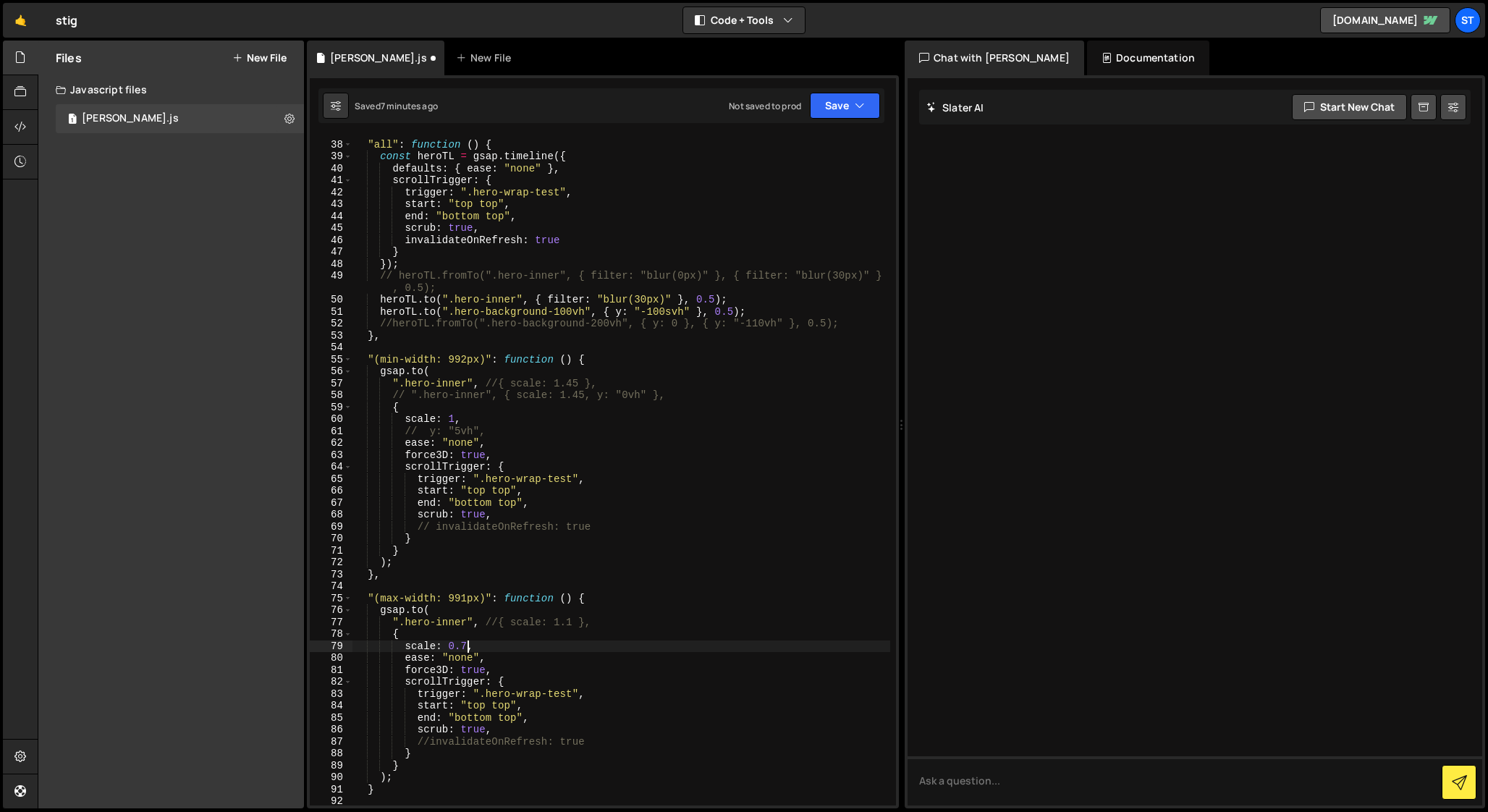
scroll to position [450, 0]
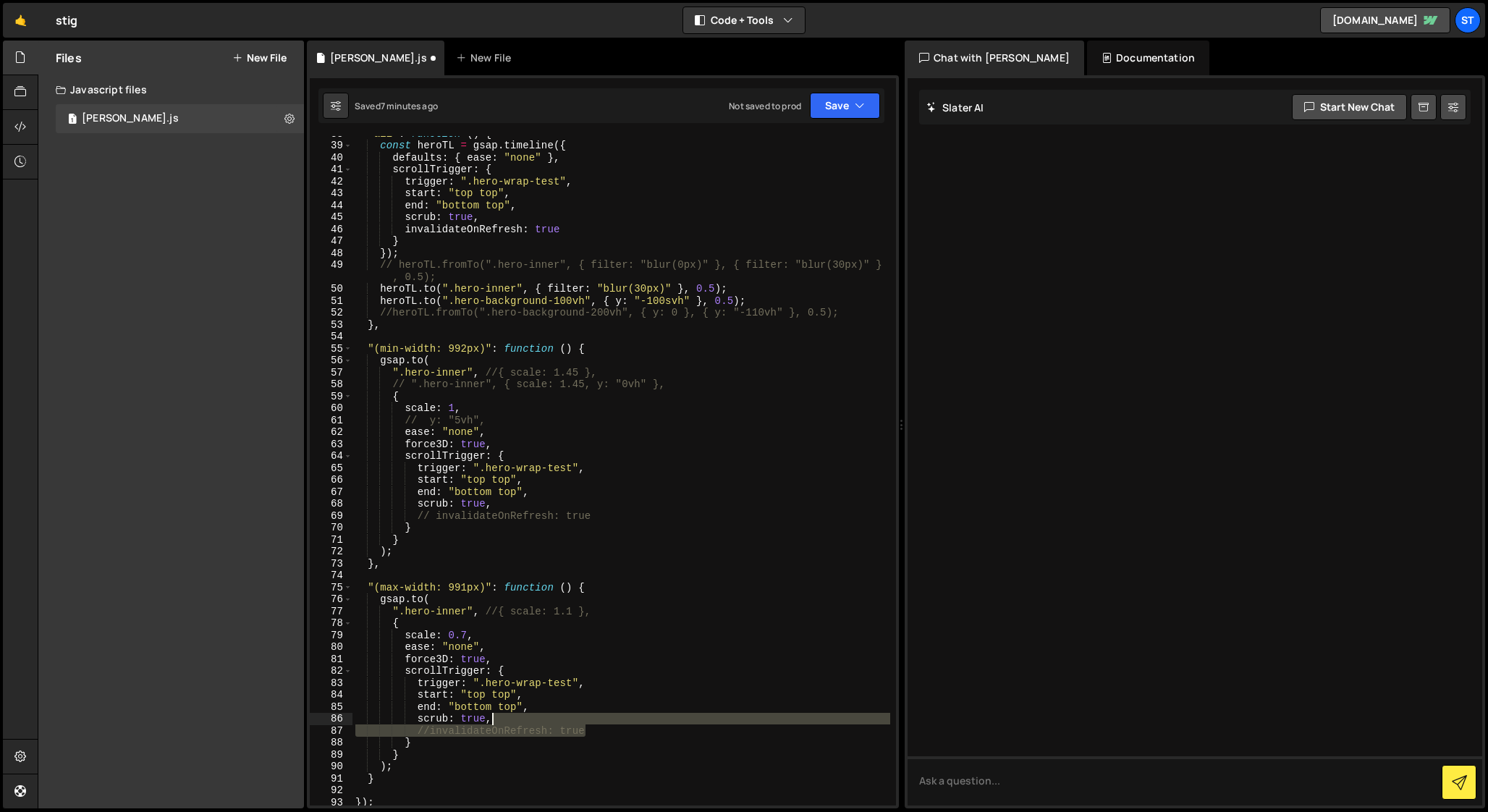
click at [589, 722] on div ""all" : function ( ) { const heroTL = gsap . timeline ({ defaults : { ease : "n…" at bounding box center [622, 473] width 538 height 693
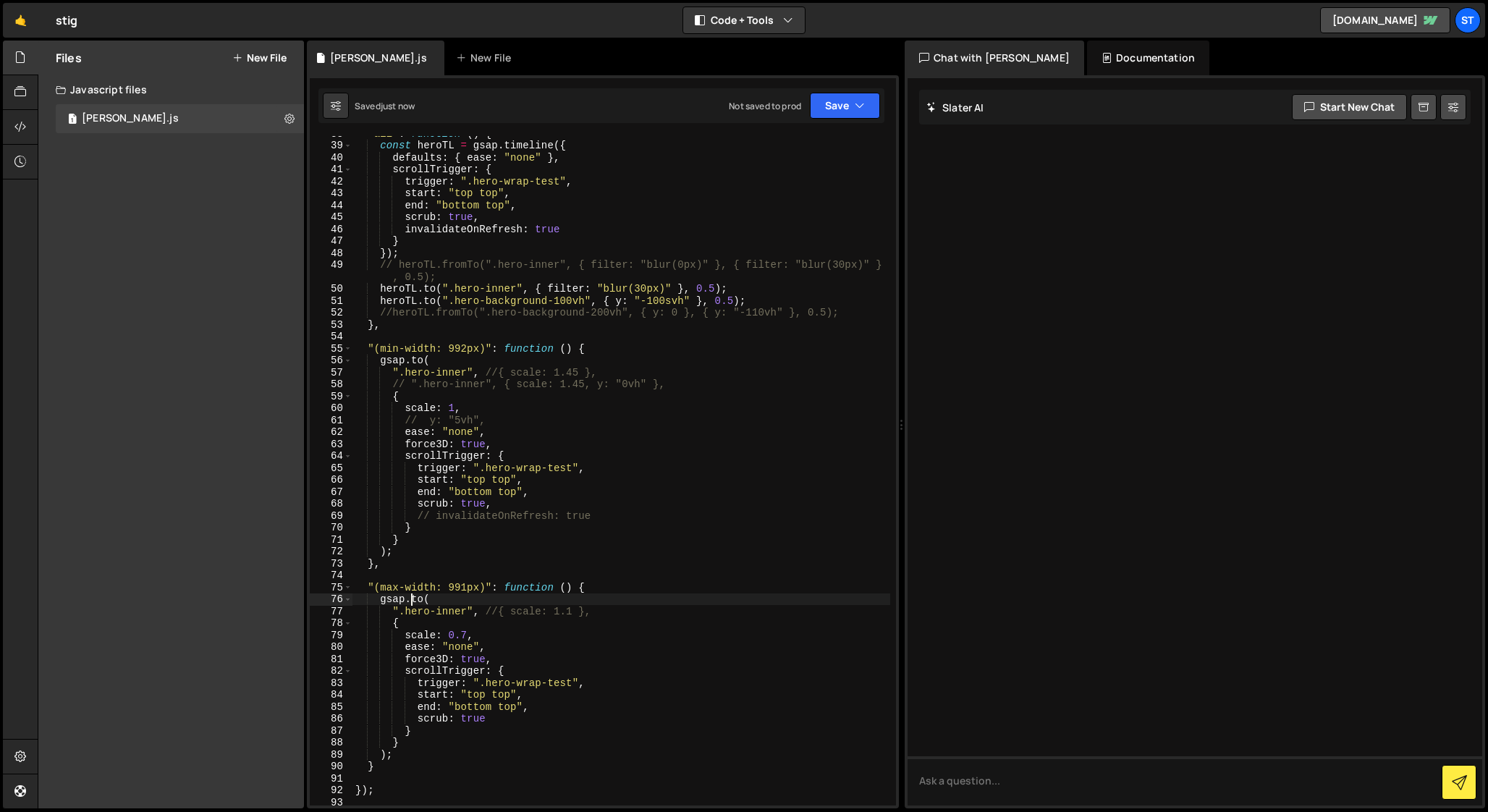
click at [411, 599] on div ""all" : function ( ) { const heroTL = gsap . timeline ({ defaults : { ease : "n…" at bounding box center [622, 473] width 538 height 693
click at [498, 613] on div ""all" : function ( ) { const heroTL = gsap . timeline ({ defaults : { ease : "n…" at bounding box center [622, 473] width 538 height 693
type textarea "".hero-inner", { scale: 1.1 },"
